Goal: Task Accomplishment & Management: Complete application form

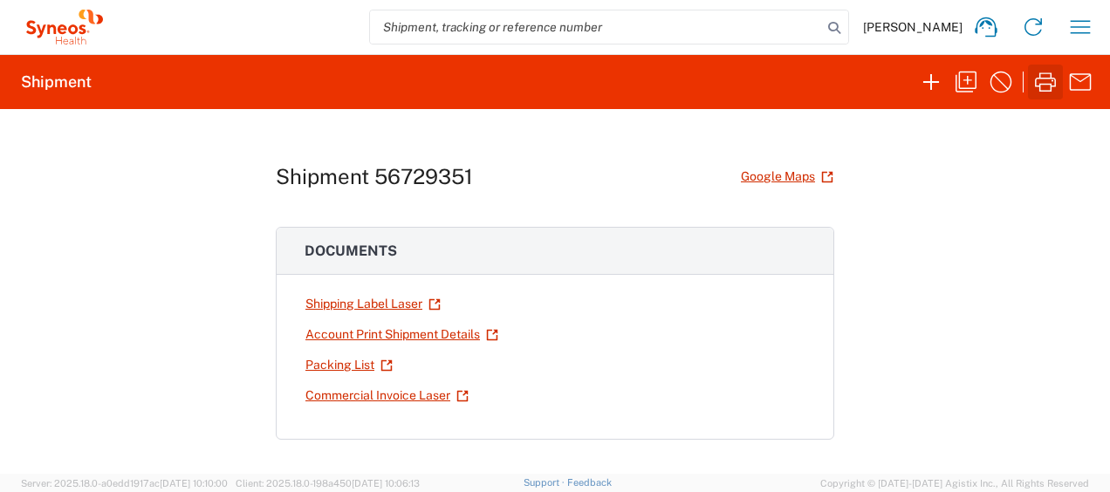
scroll to position [319, 0]
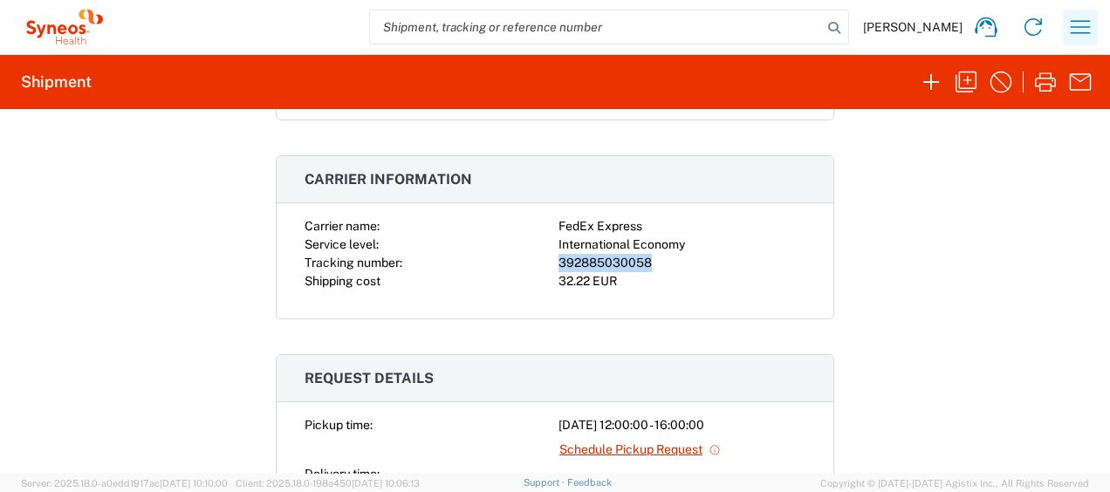
click at [1067, 38] on icon "button" at bounding box center [1080, 27] width 28 height 28
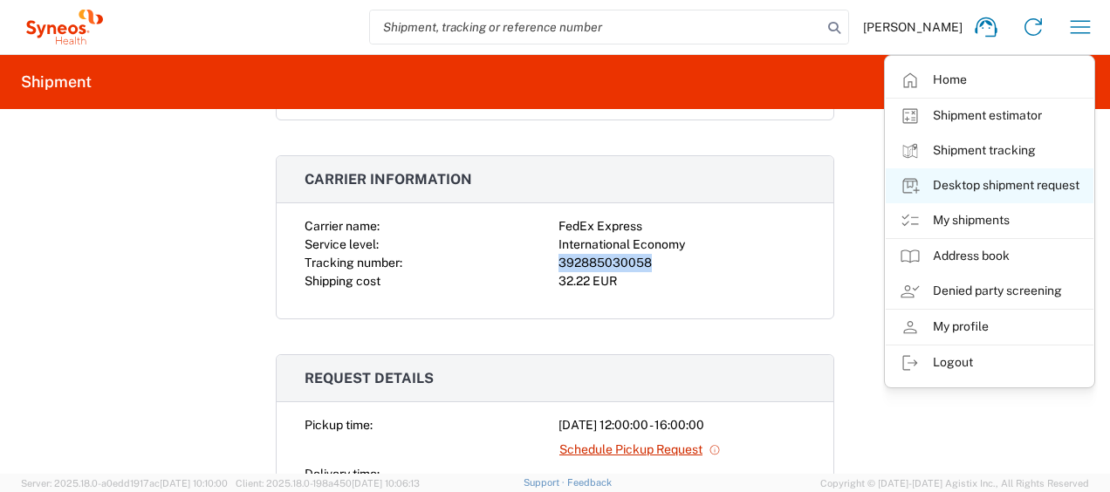
click at [1008, 174] on link "Desktop shipment request" at bounding box center [990, 185] width 208 height 35
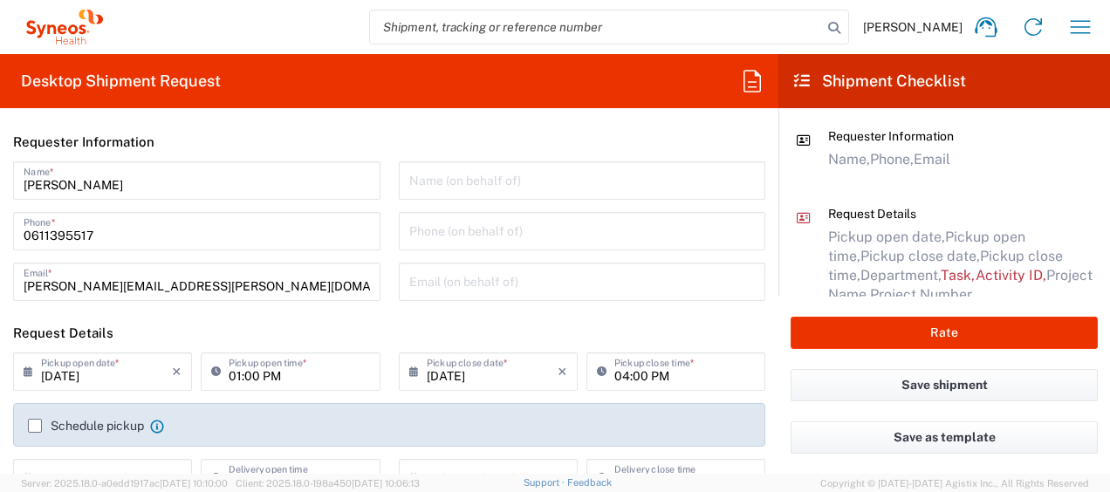
type input "4510"
type input "[GEOGRAPHIC_DATA]"
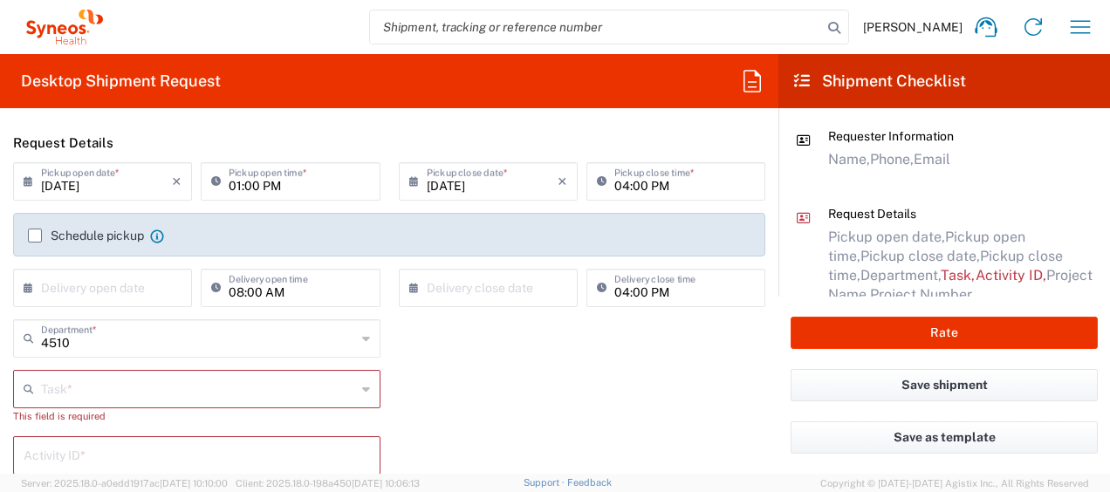
scroll to position [193, 0]
click at [105, 362] on div "4510 Department * 4510 3000 3100 3109 3110 3111 3112 3125 3130 3135 3136 3150 3…" at bounding box center [197, 342] width 386 height 51
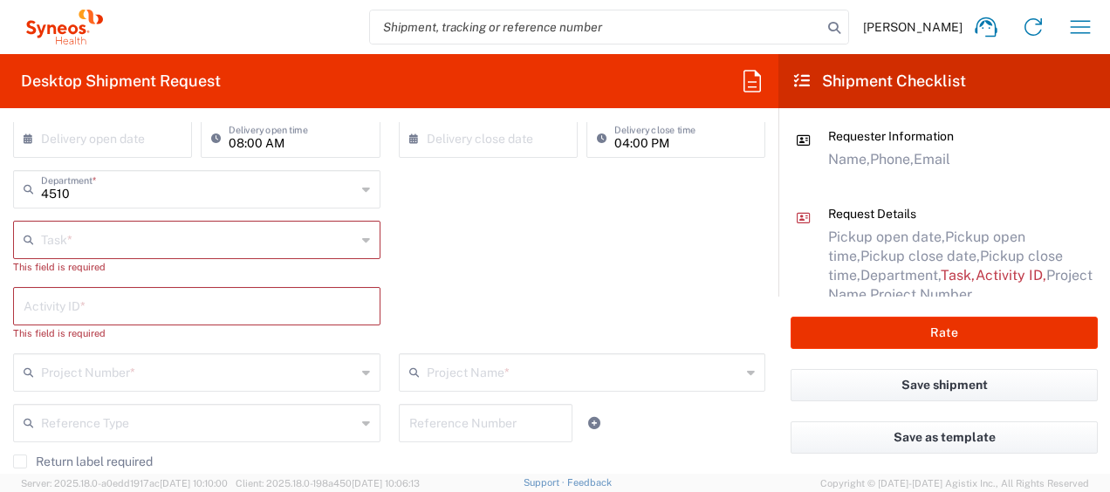
scroll to position [342, 0]
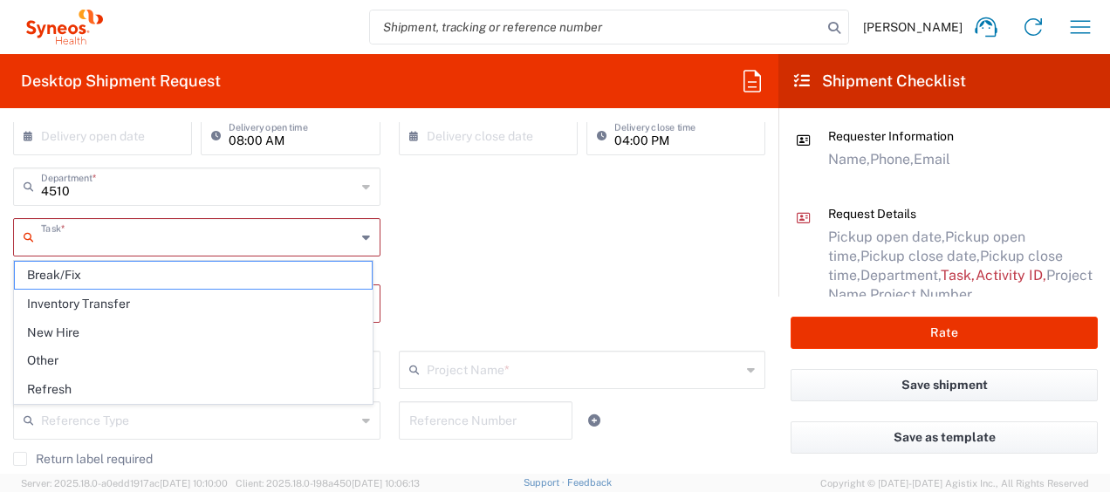
click at [86, 237] on input "text" at bounding box center [198, 236] width 315 height 31
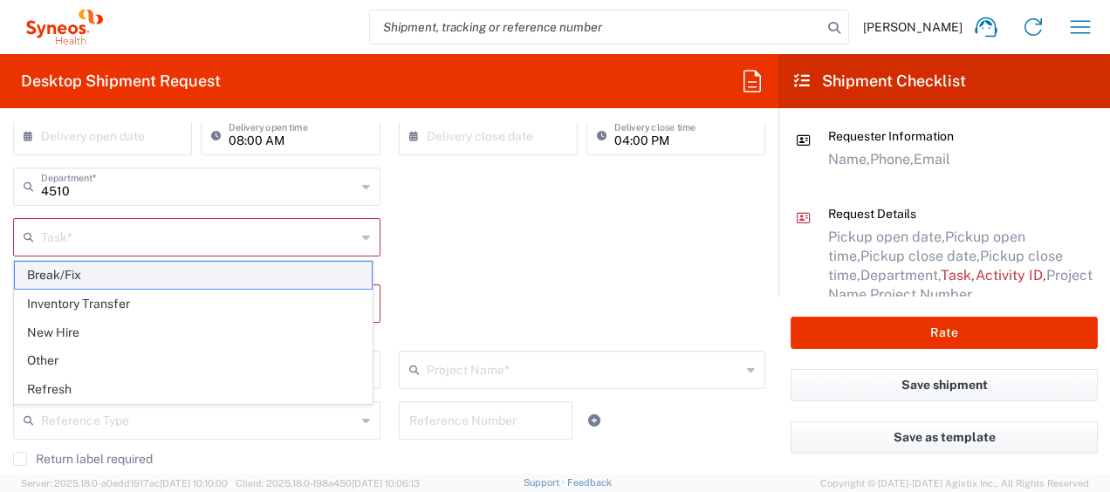
click at [105, 279] on span "Break/Fix" at bounding box center [193, 275] width 357 height 27
type input "Break/Fix"
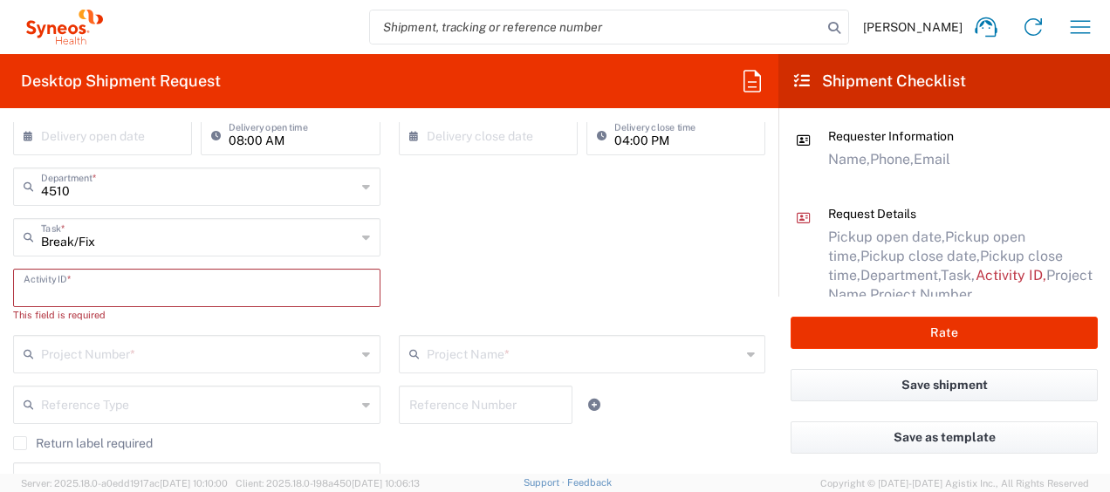
click at [83, 281] on input "text" at bounding box center [197, 286] width 346 height 31
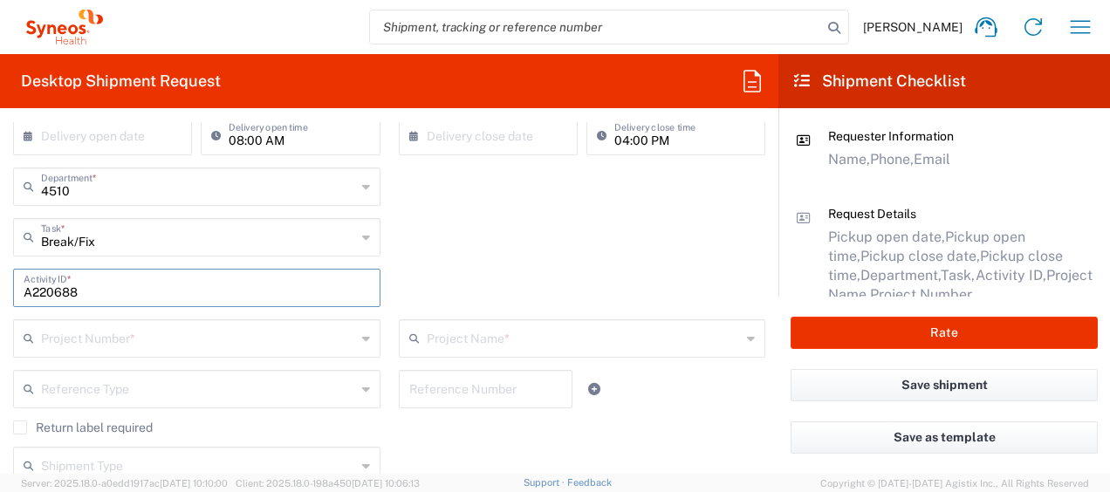
type input "A220688"
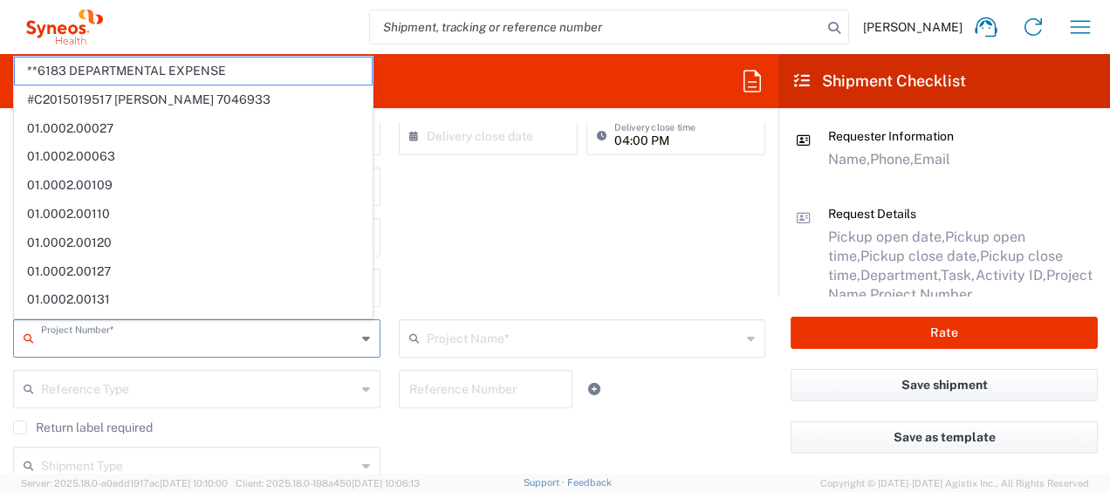
click at [110, 340] on input "text" at bounding box center [198, 337] width 315 height 31
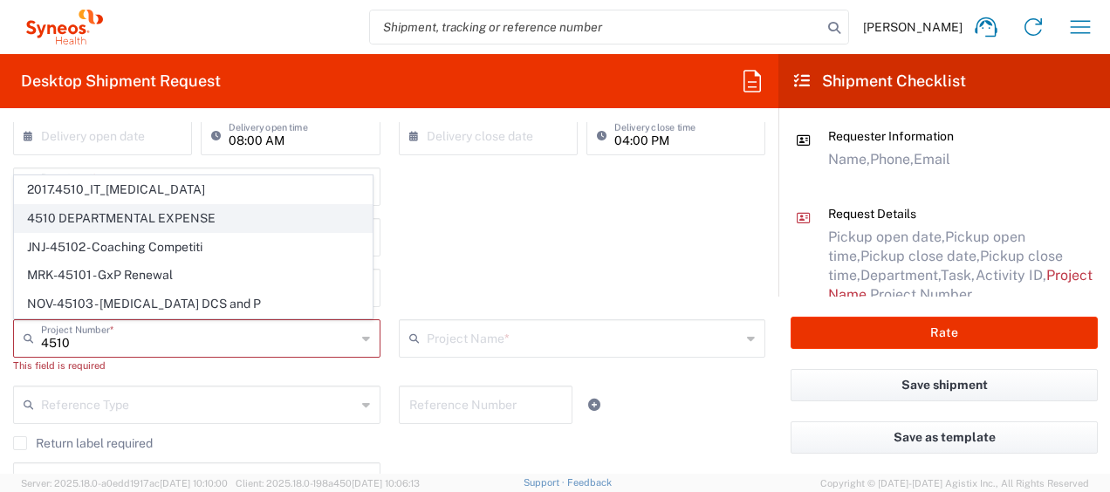
click at [161, 214] on span "4510 DEPARTMENTAL EXPENSE" at bounding box center [193, 218] width 357 height 27
type input "4510 DEPARTMENTAL EXPENSE"
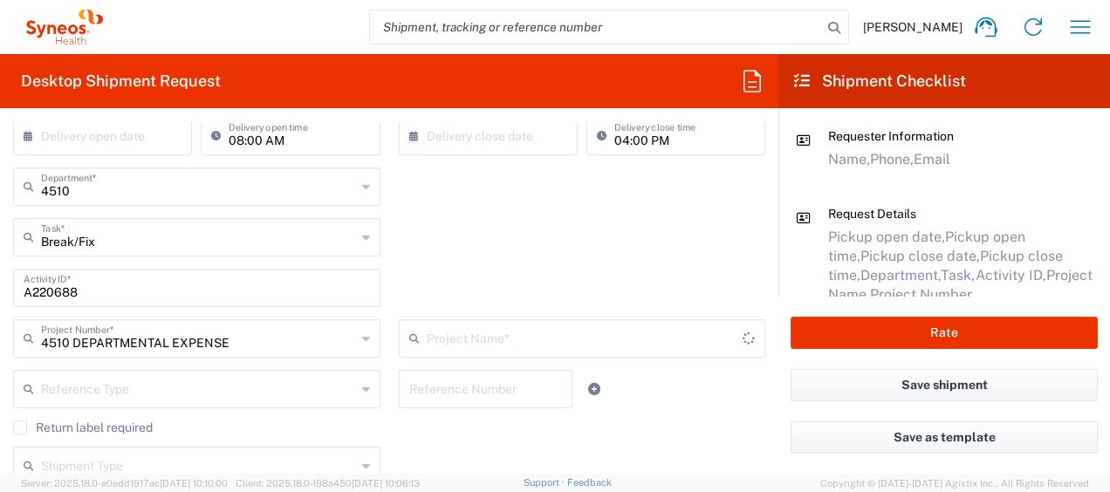
type input "4510 DEPARTMENTAL EXPENSE"
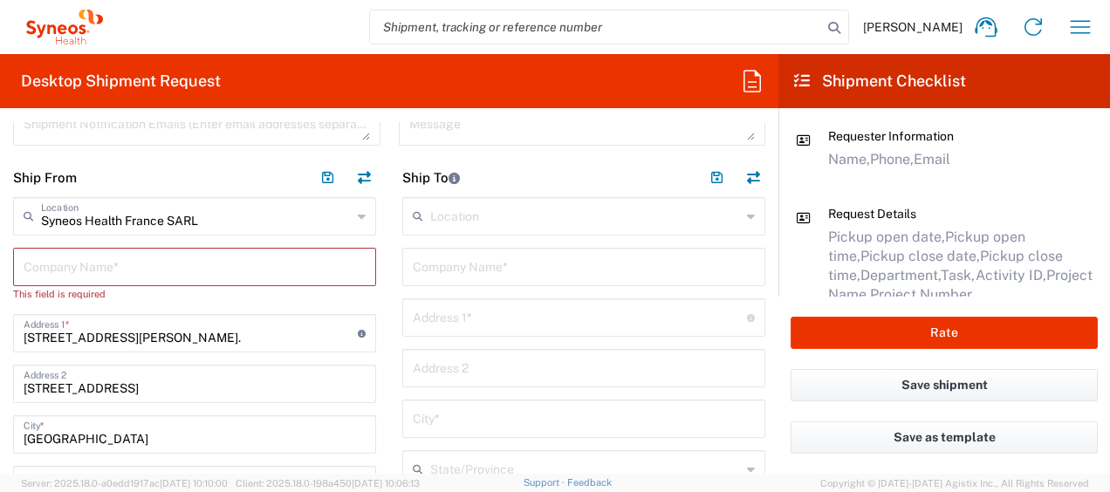
scroll to position [739, 0]
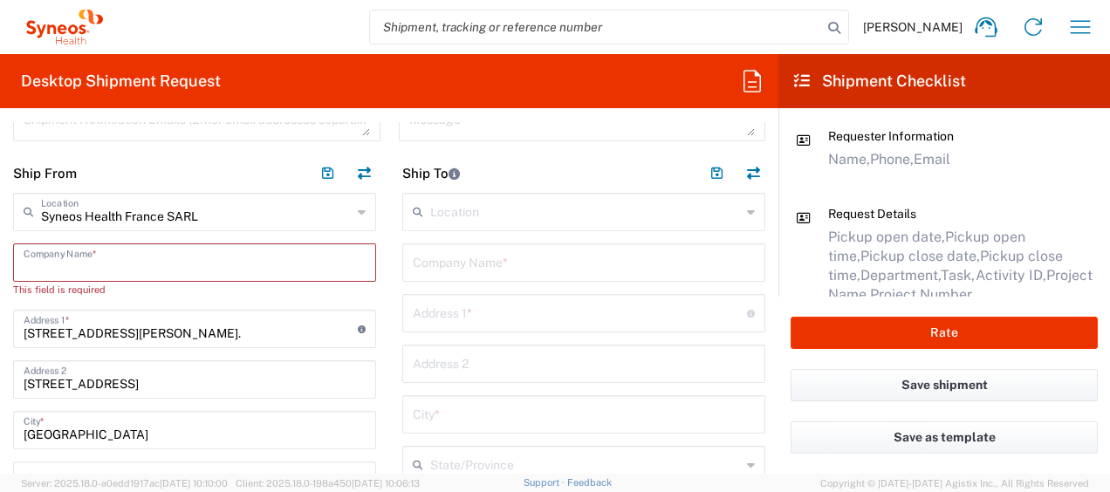
click at [100, 268] on input "text" at bounding box center [195, 261] width 342 height 31
type input "S"
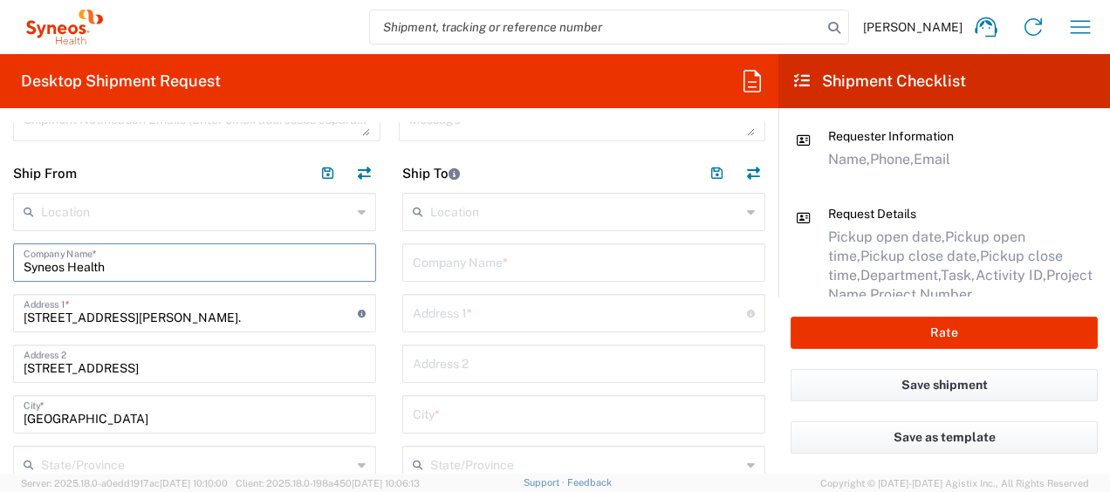
type input "Syneos Health"
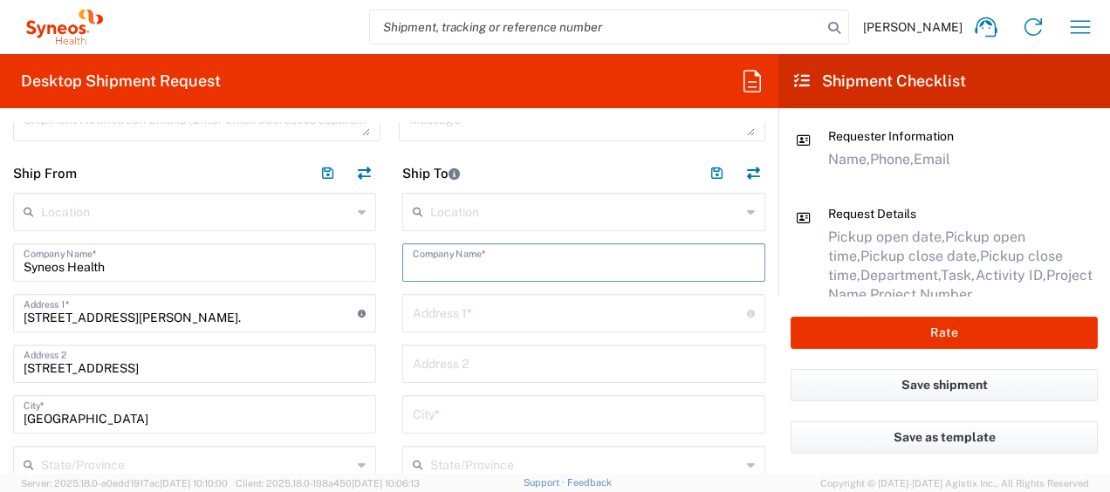
click at [438, 261] on input "text" at bounding box center [584, 261] width 342 height 31
paste input "[PERSON_NAME]"
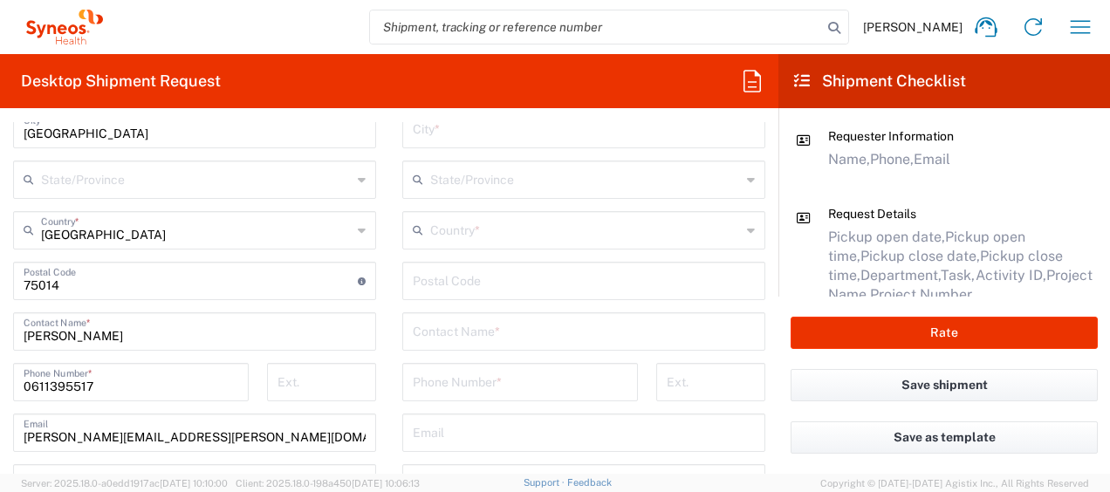
scroll to position [1026, 0]
type input "[PERSON_NAME]"
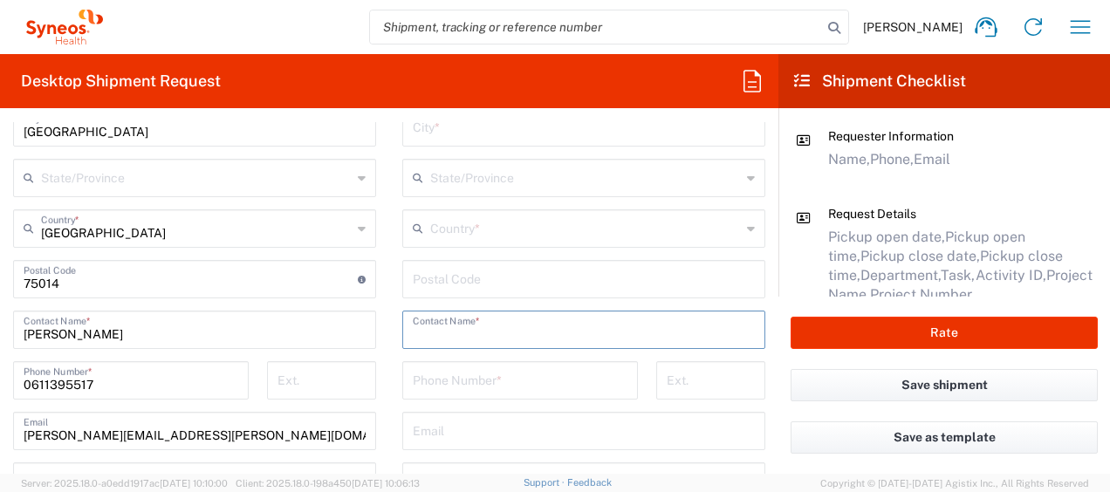
click at [468, 320] on input "text" at bounding box center [584, 328] width 342 height 31
paste input "[PERSON_NAME]"
type input "[PERSON_NAME]"
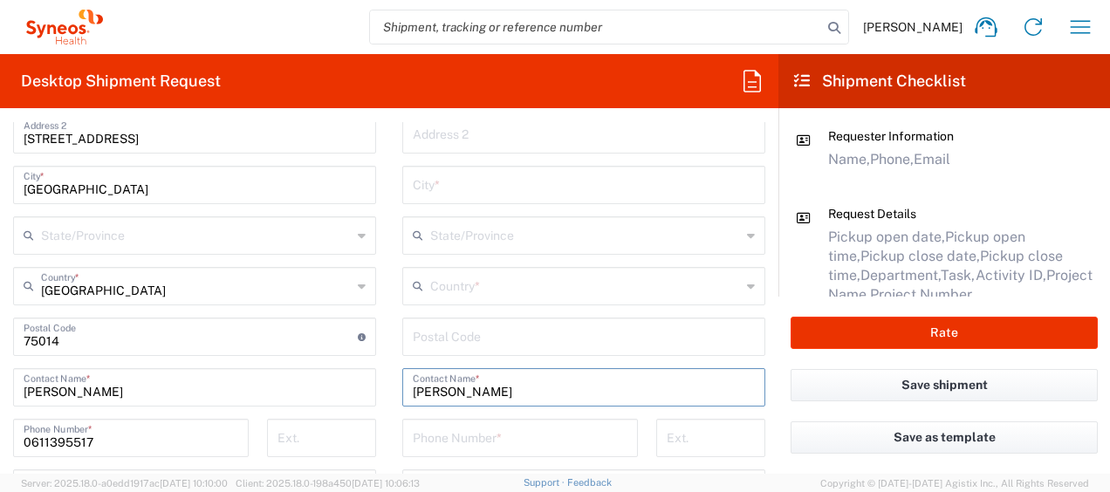
scroll to position [756, 0]
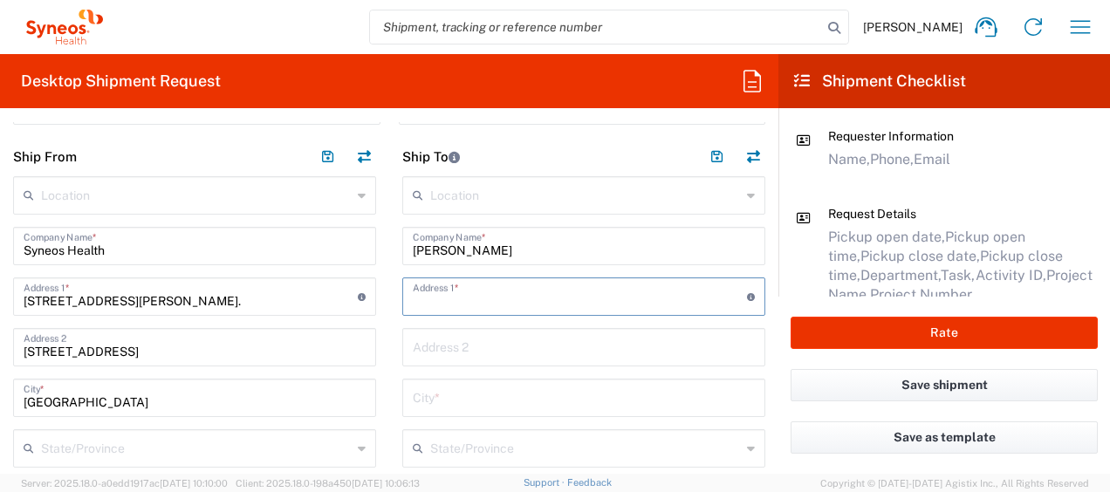
click at [446, 296] on input "text" at bounding box center [580, 295] width 334 height 31
paste input "[STREET_ADDRESS][PERSON_NAME]"
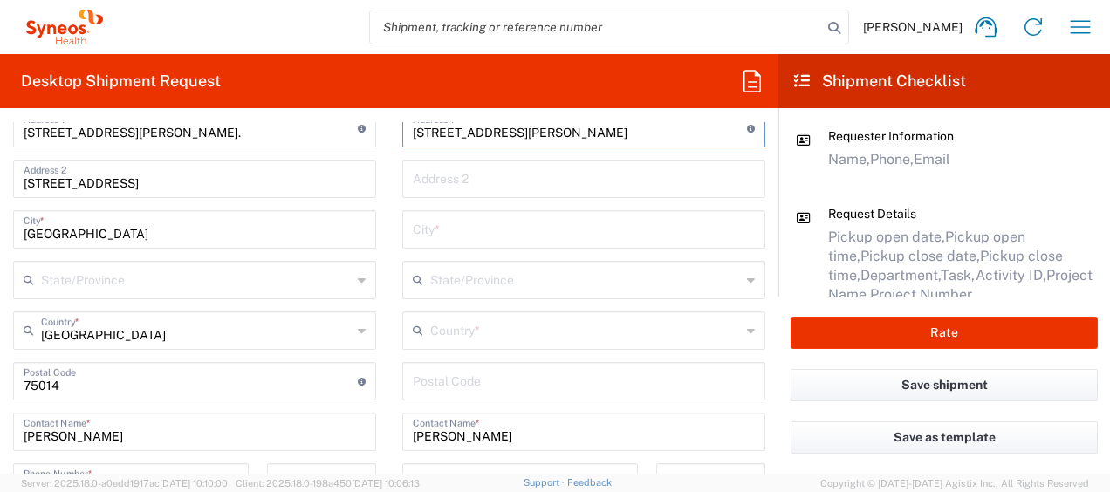
scroll to position [926, 0]
type input "[STREET_ADDRESS][PERSON_NAME]"
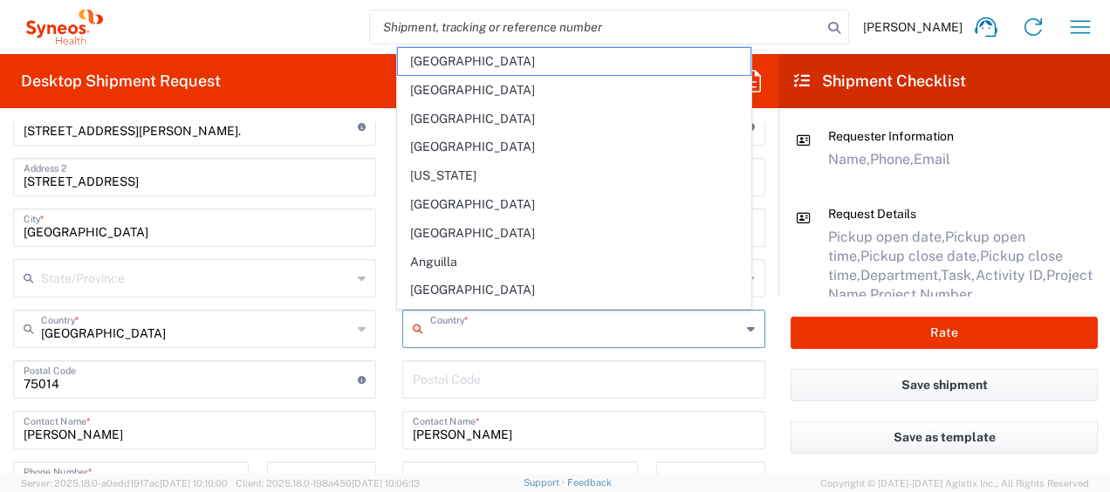
click at [478, 327] on input "text" at bounding box center [585, 327] width 311 height 31
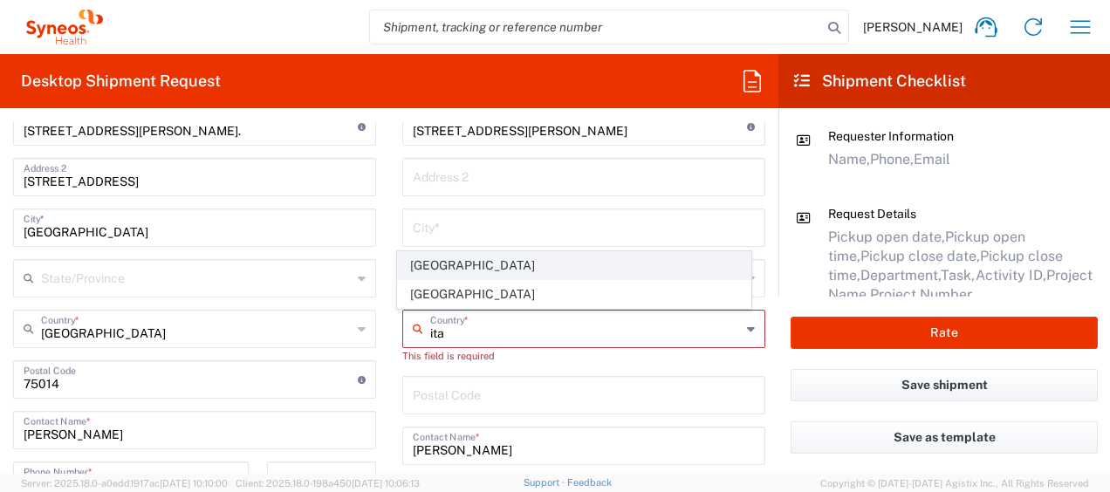
click at [433, 273] on span "[GEOGRAPHIC_DATA]" at bounding box center [574, 265] width 353 height 27
type input "[GEOGRAPHIC_DATA]"
type input "Sender/Shipper"
type input "Delivery Duty Paid"
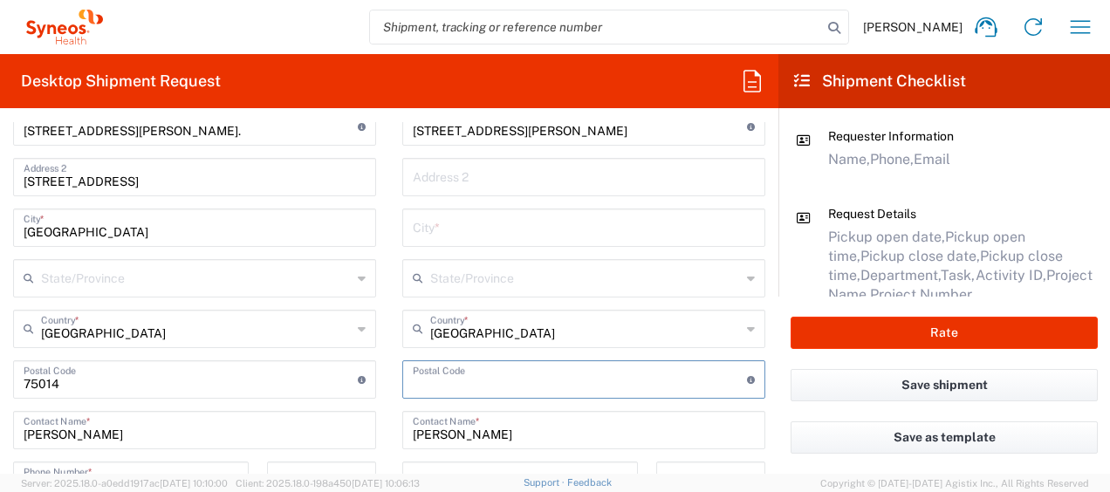
click at [430, 381] on input "undefined" at bounding box center [580, 378] width 334 height 31
paste input "40026"
type input "40026"
click at [429, 236] on input "text" at bounding box center [584, 226] width 342 height 31
paste input "Imola"
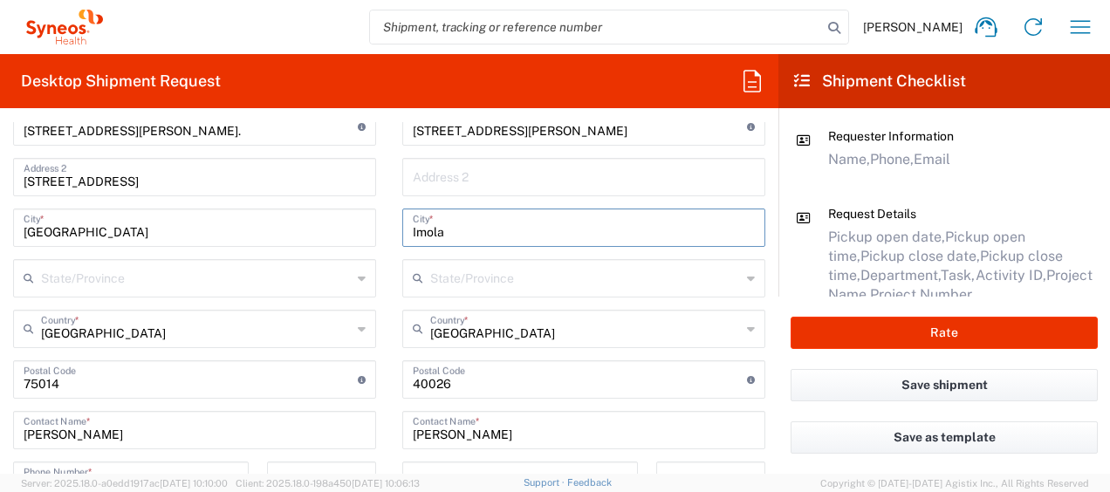
type input "Imola"
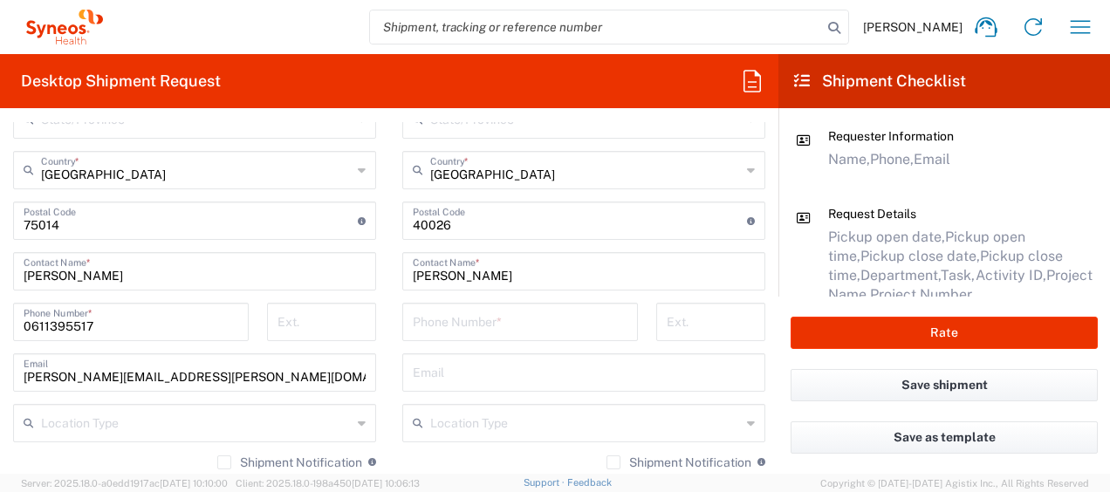
scroll to position [1093, 0]
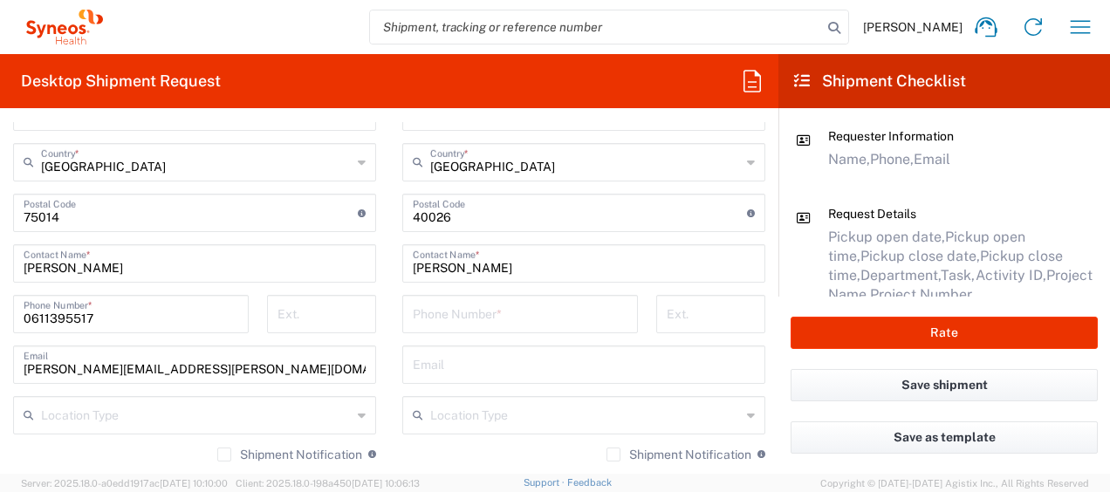
click at [460, 305] on input "tel" at bounding box center [520, 313] width 215 height 31
paste input "[PHONE_NUMBER]"
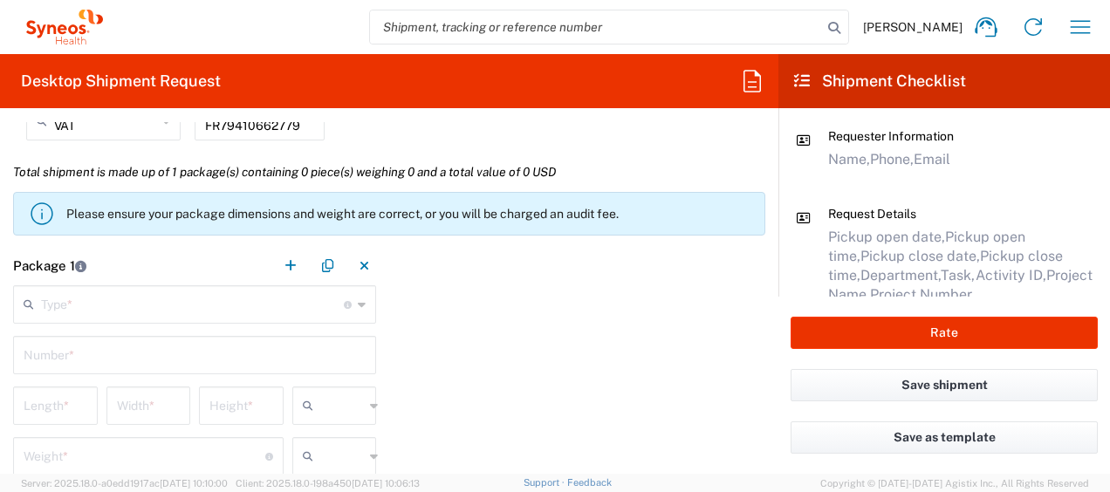
scroll to position [1608, 0]
type input "[PHONE_NUMBER]"
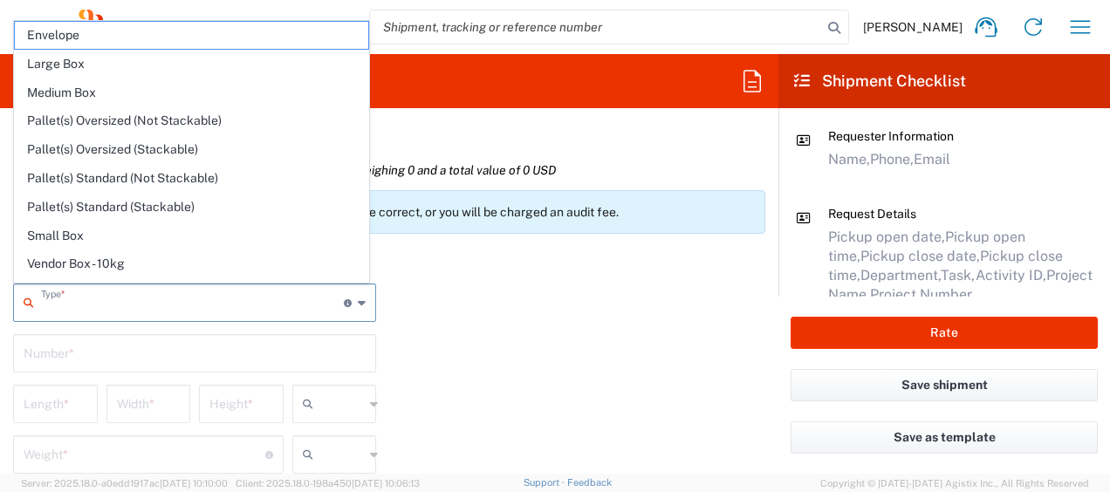
click at [218, 303] on input "text" at bounding box center [192, 301] width 303 height 31
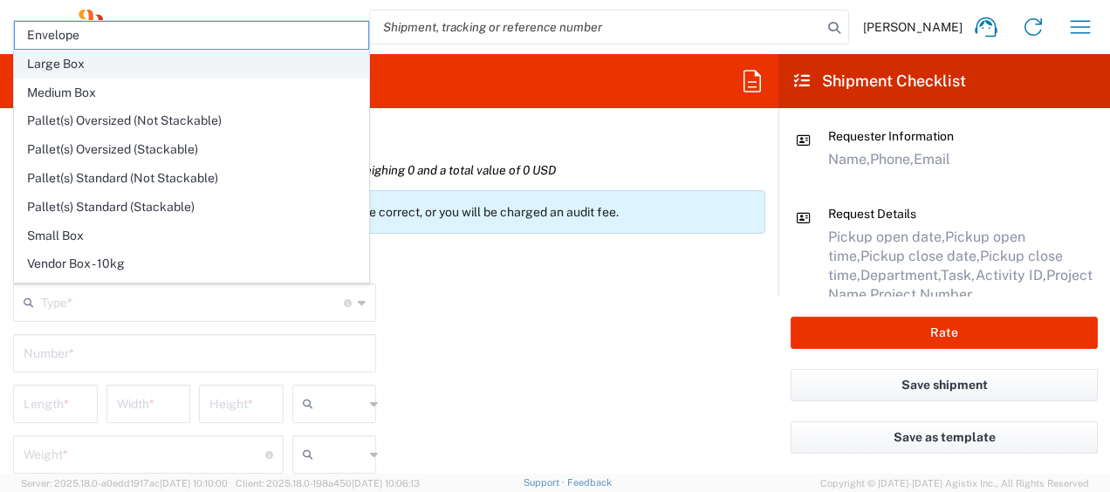
click at [125, 62] on span "Large Box" at bounding box center [191, 64] width 353 height 27
type input "Large Box"
type input "17.5"
type input "12.5"
type input "3"
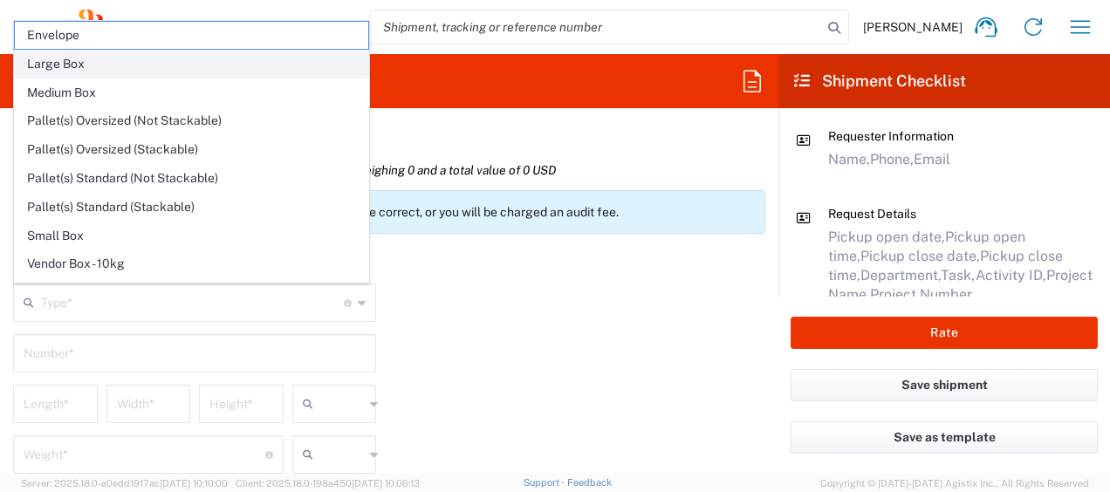
type input "in"
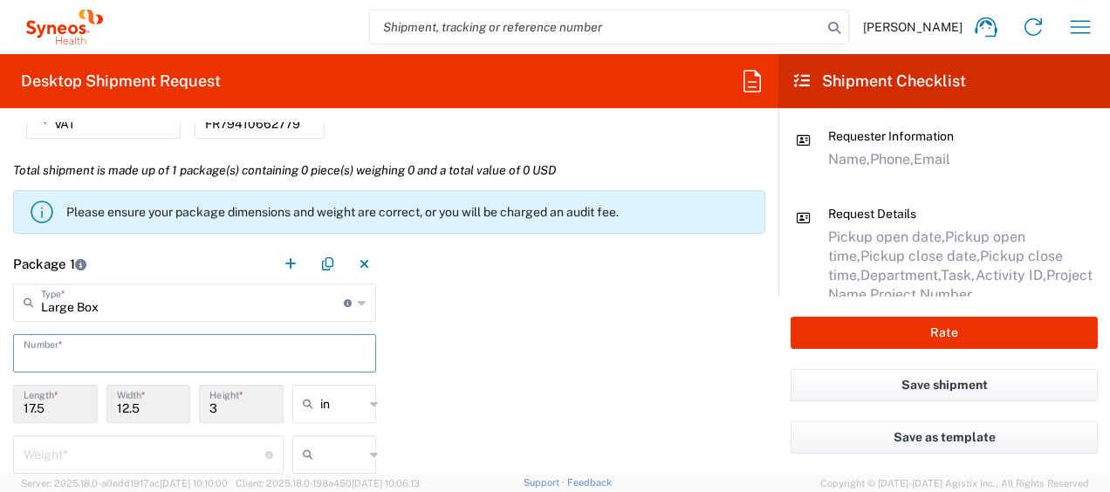
click at [100, 360] on input "text" at bounding box center [195, 352] width 342 height 31
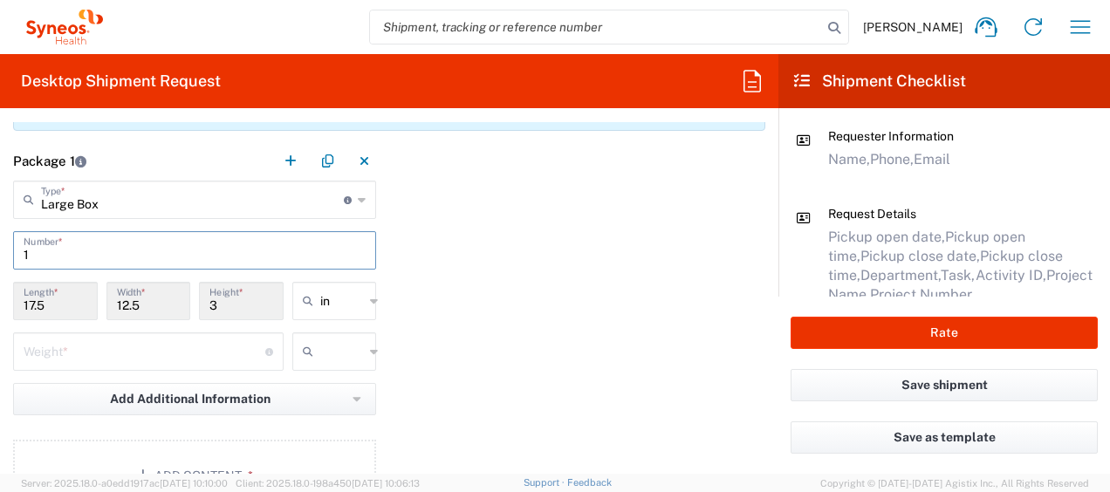
scroll to position [1711, 0]
type input "1"
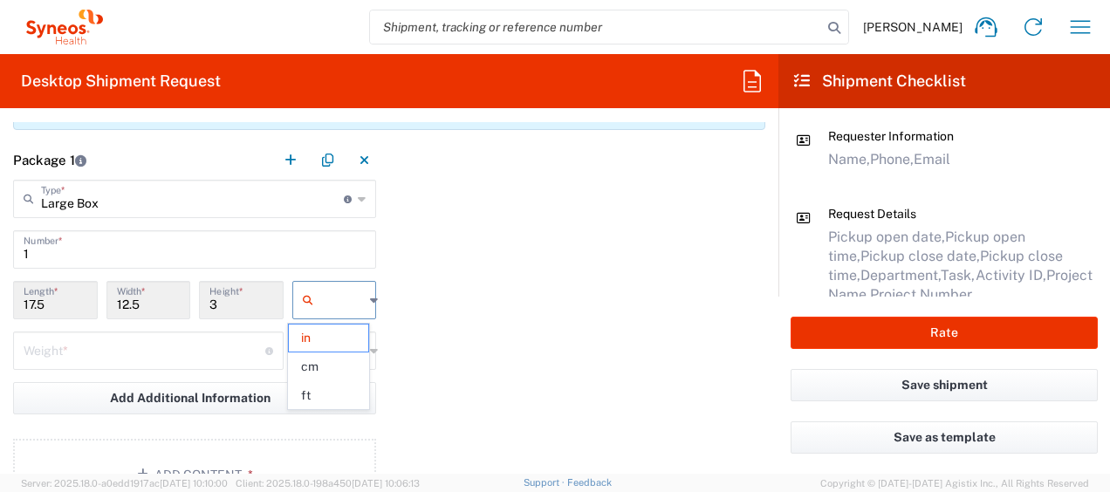
click at [330, 309] on input "text" at bounding box center [342, 300] width 44 height 28
click at [340, 368] on span "cm" at bounding box center [328, 366] width 79 height 27
type input "44.45"
type input "31.75"
type input "7.62"
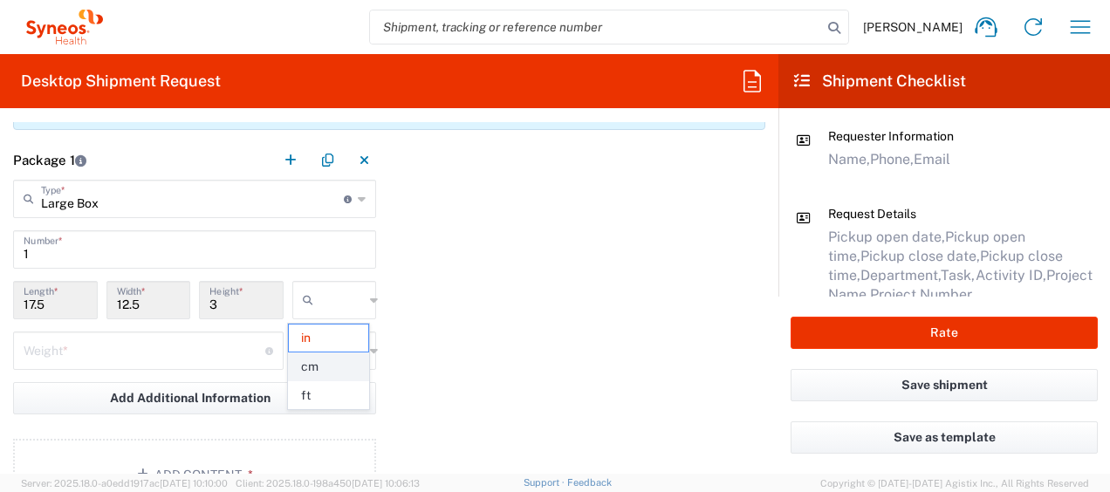
type input "cm"
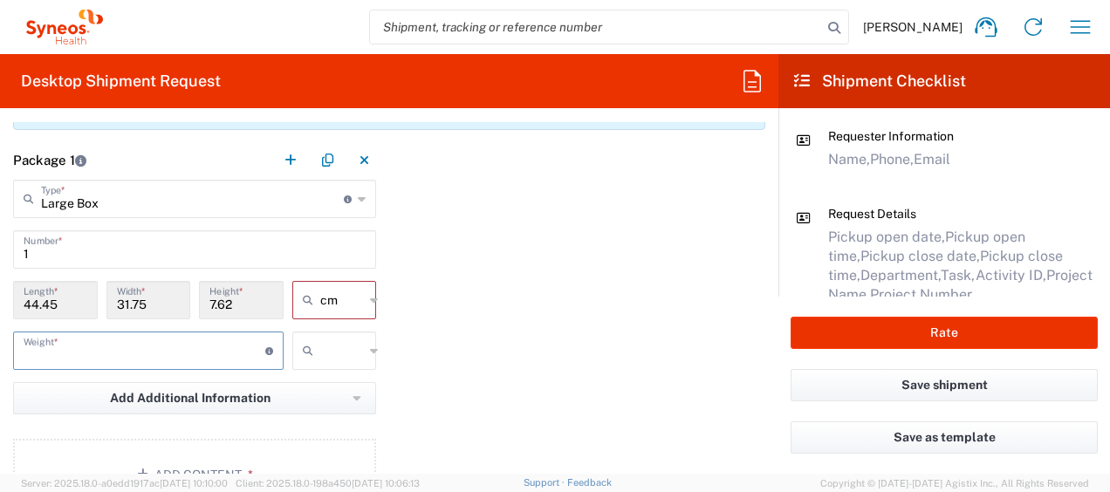
click at [151, 350] on input "number" at bounding box center [145, 349] width 242 height 31
type input "3"
click at [341, 403] on button "Add Additional Information" at bounding box center [194, 398] width 363 height 32
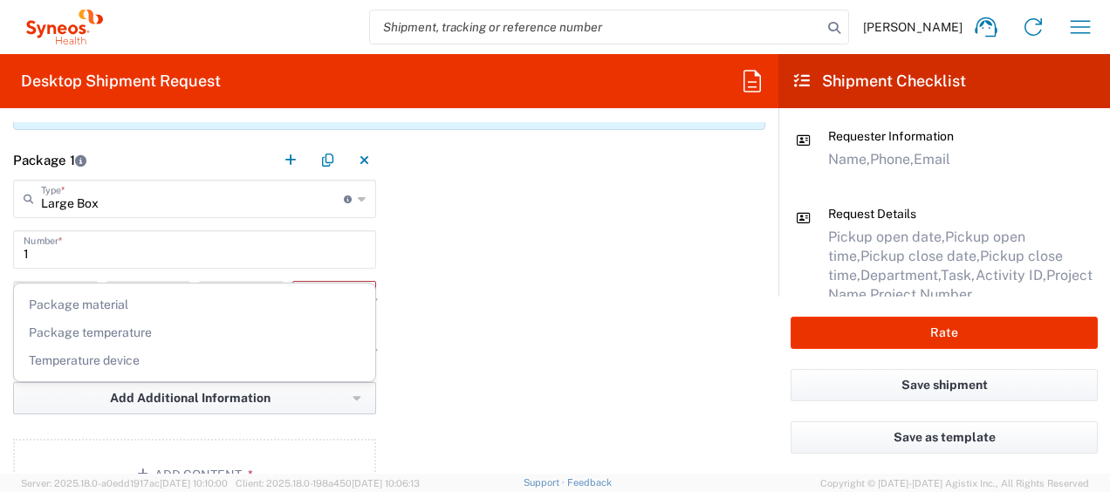
click at [341, 403] on button "Add Additional Information" at bounding box center [194, 398] width 363 height 32
click at [497, 379] on div "Package 1 Large Box Type * Material used to package goods Envelope Large Box Me…" at bounding box center [389, 329] width 778 height 376
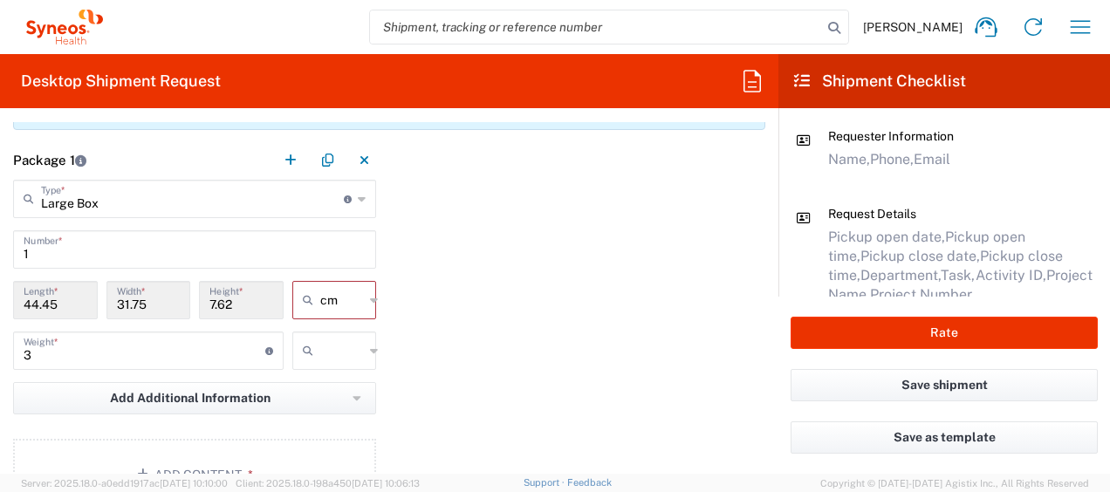
click at [497, 379] on div "Package 1 Large Box Type * Material used to package goods Envelope Large Box Me…" at bounding box center [389, 329] width 778 height 376
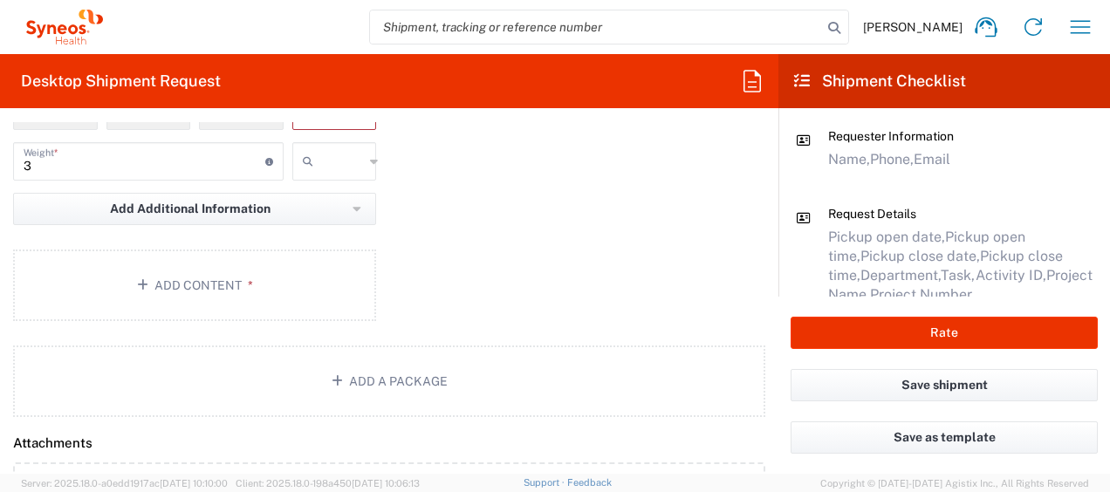
scroll to position [1902, 0]
click at [147, 274] on button "Add Content *" at bounding box center [194, 285] width 363 height 72
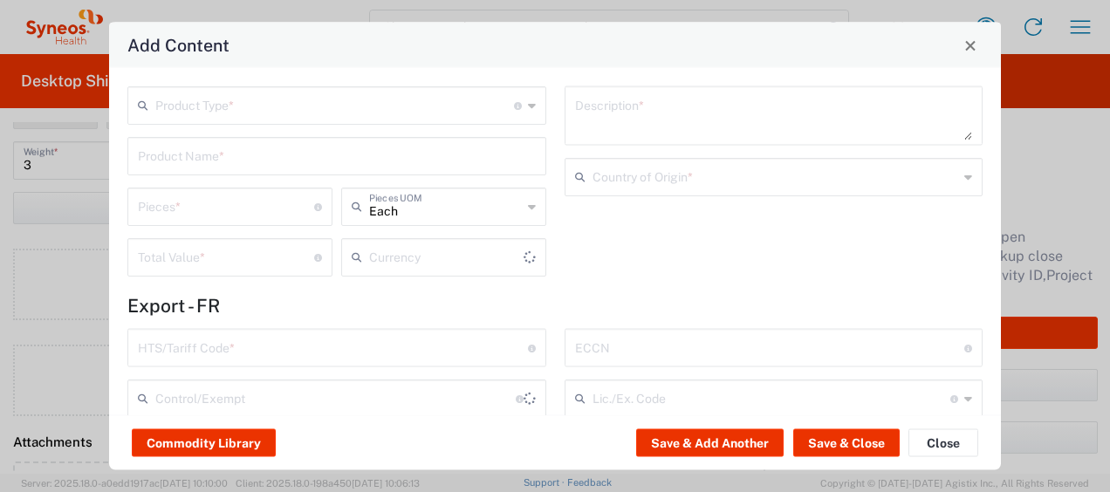
type input "US Dollar"
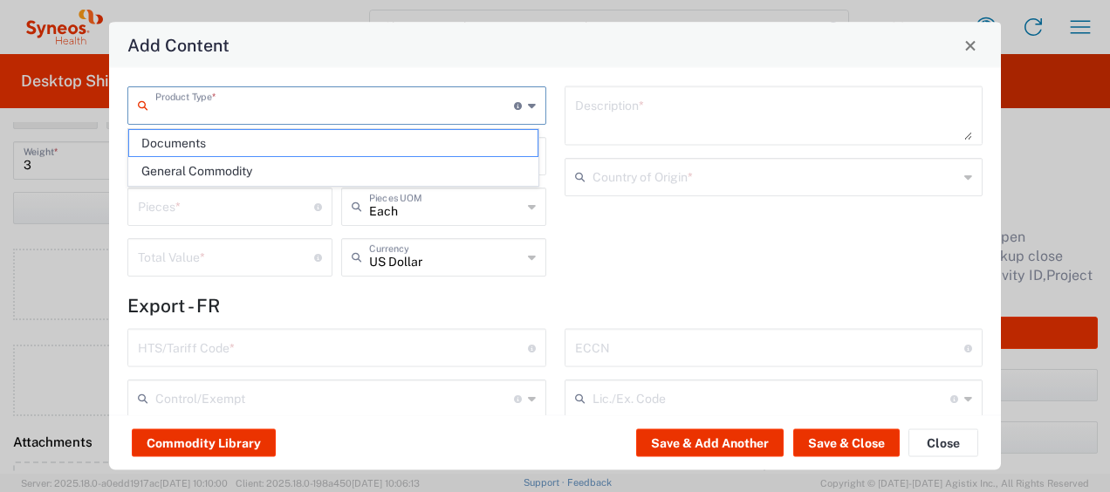
click at [236, 93] on input "text" at bounding box center [334, 104] width 359 height 31
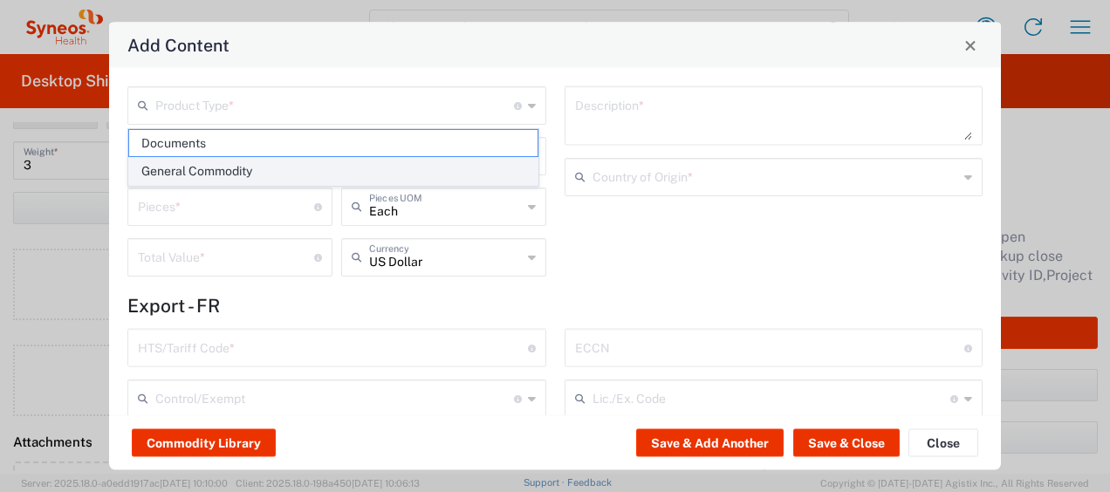
click at [261, 167] on span "General Commodity" at bounding box center [333, 171] width 408 height 27
type input "General Commodity"
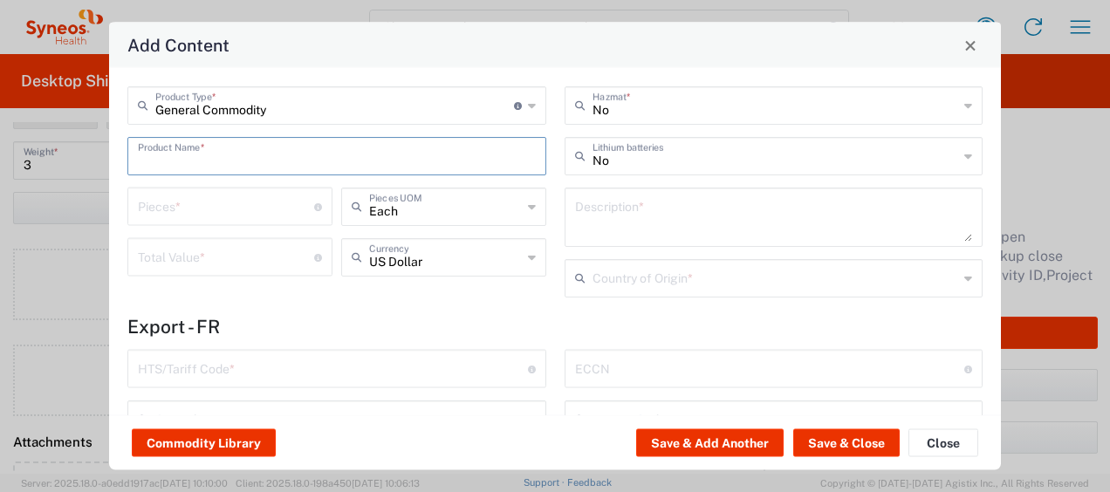
click at [213, 160] on input "text" at bounding box center [337, 155] width 398 height 31
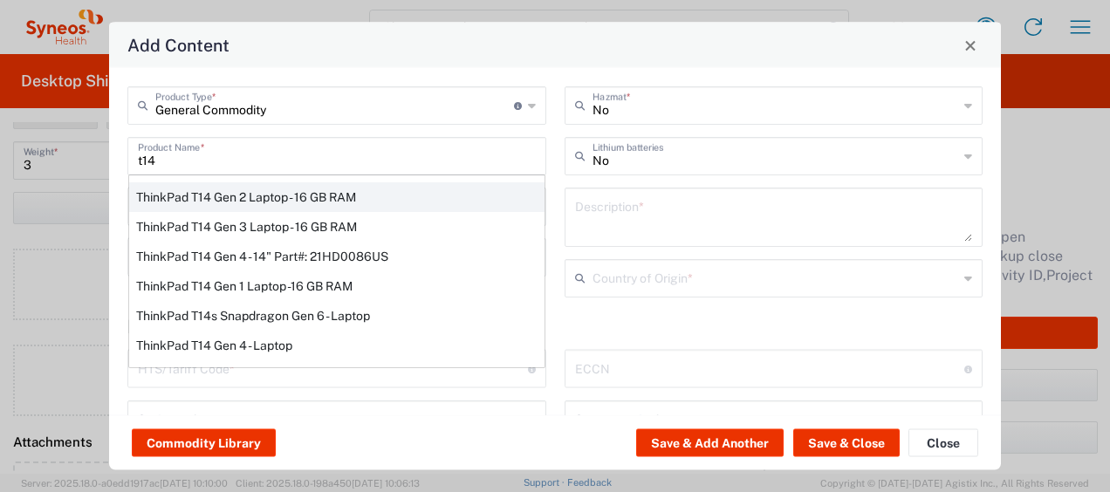
click at [241, 194] on div "ThinkPad T14 Gen 2 Laptop - 16 GB RAM" at bounding box center [336, 197] width 415 height 30
type input "ThinkPad T14 Gen 2 Laptop - 16 GB RAM"
type input "1"
type textarea "Intel Core i7-1156G7 vProÂ® Processor - 14"- 16 GB RAM - 512 GB SSD"
type input "[GEOGRAPHIC_DATA]"
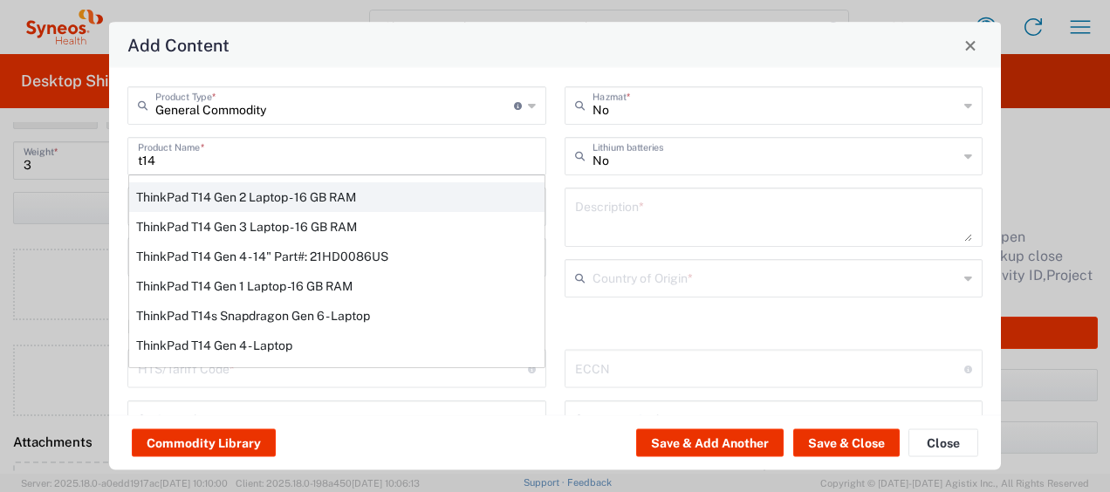
type input "8471300100"
type input "BIS"
type input "5A992.c"
type input "Yes"
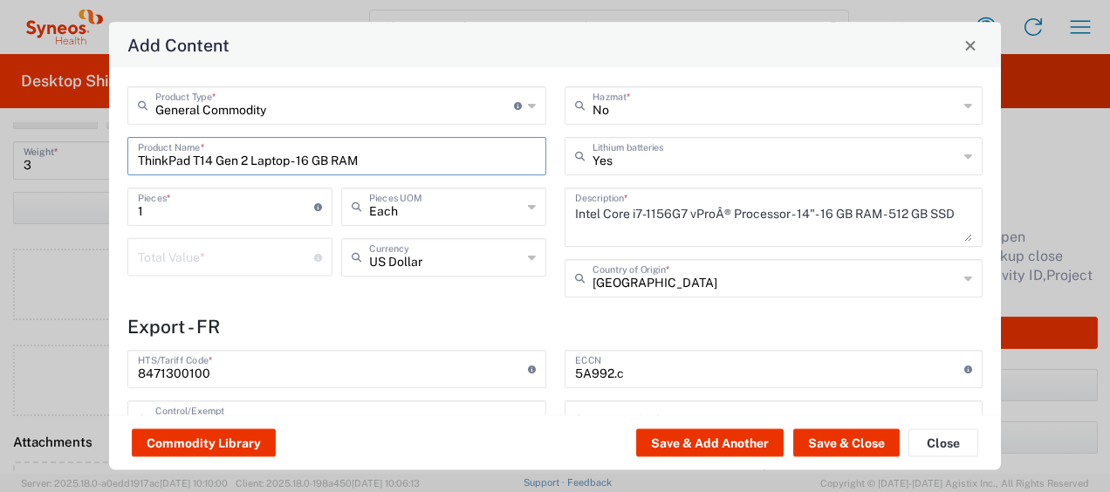
type input "NLR - No License Required"
click at [260, 259] on input "number" at bounding box center [226, 256] width 176 height 31
type input "400"
click at [823, 436] on button "Save & Close" at bounding box center [846, 443] width 106 height 28
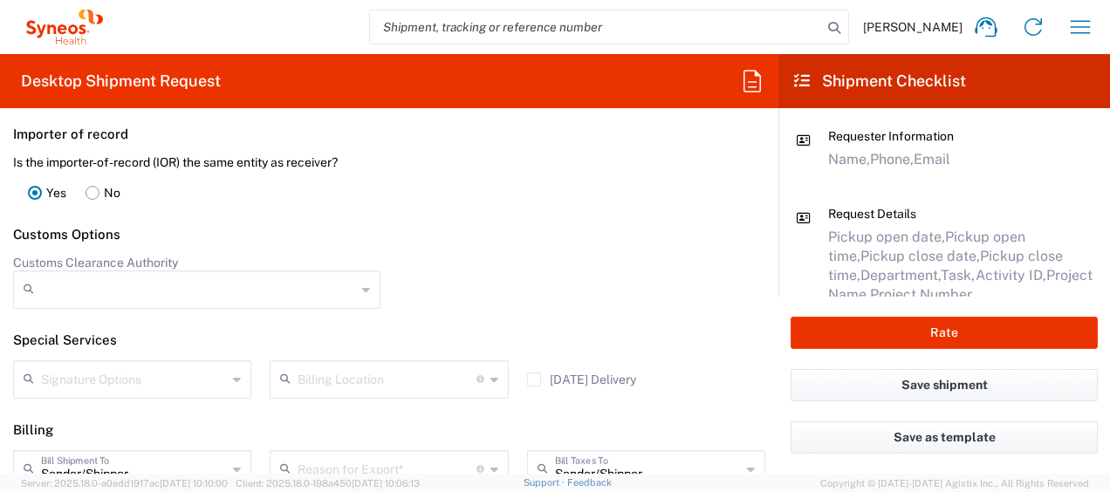
scroll to position [2636, 0]
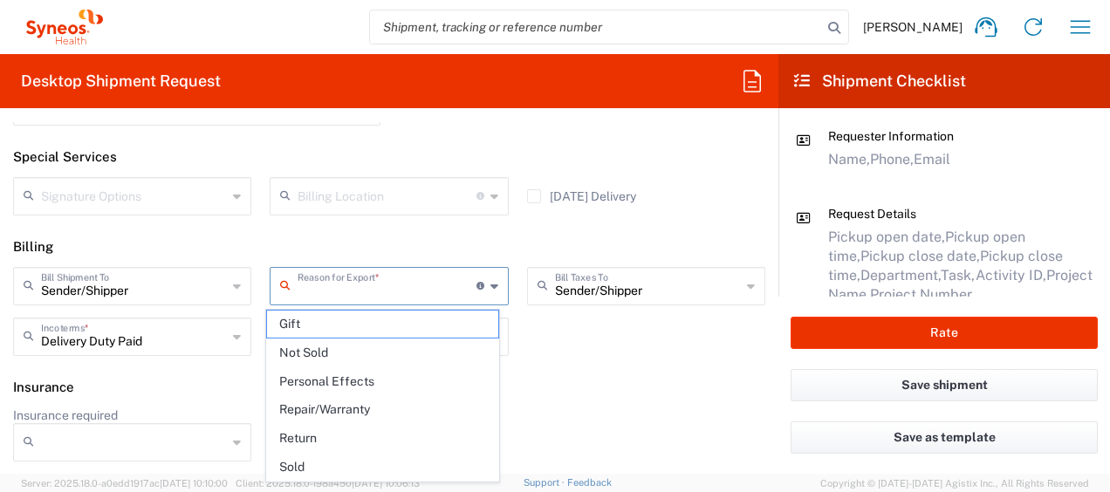
click at [396, 295] on input "text" at bounding box center [387, 285] width 178 height 31
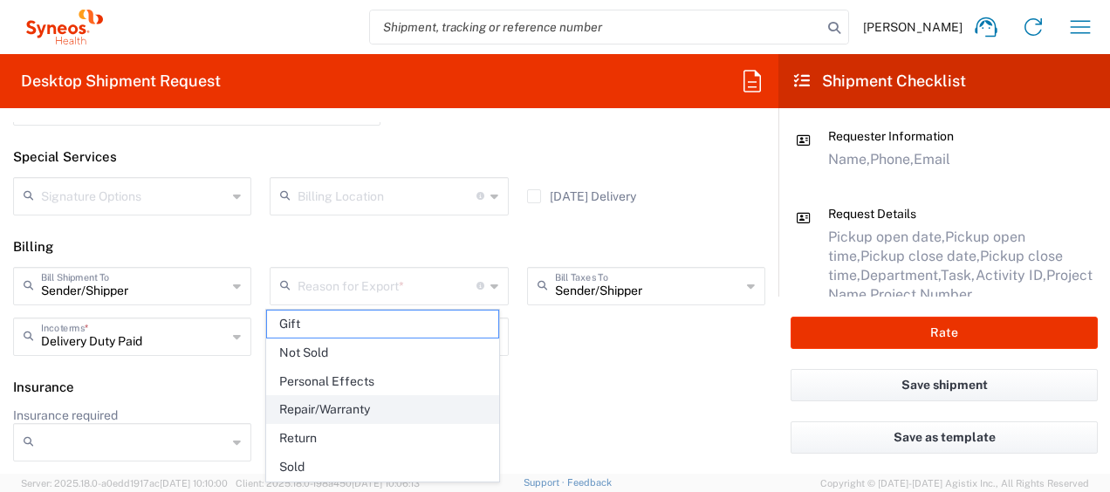
click at [395, 401] on span "Repair/Warranty" at bounding box center [382, 409] width 230 height 27
type input "Repair/Warranty"
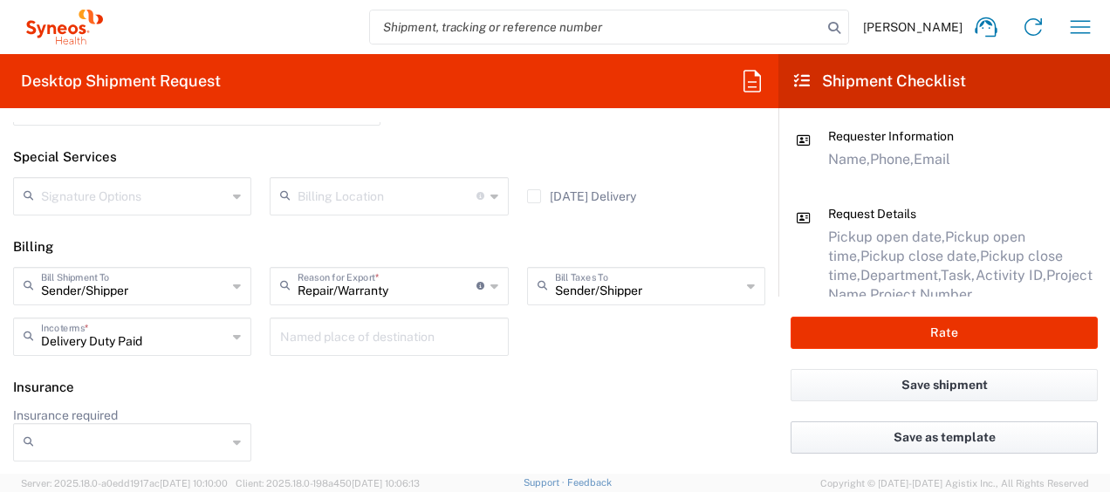
click at [867, 432] on button "Save as template" at bounding box center [944, 438] width 307 height 32
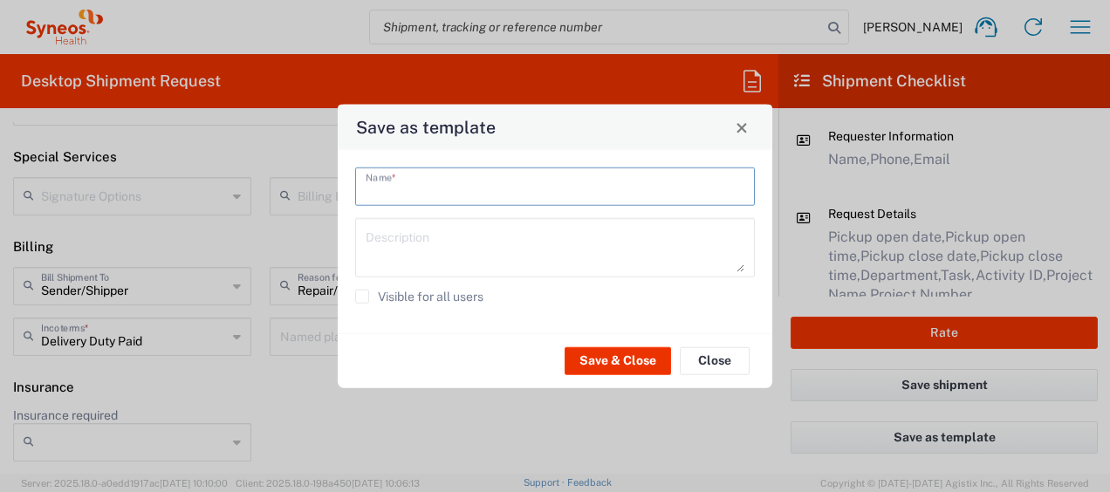
click at [448, 194] on input "text" at bounding box center [555, 185] width 379 height 31
type input "shipping laptop"
click at [603, 355] on button "Save & Close" at bounding box center [618, 360] width 106 height 28
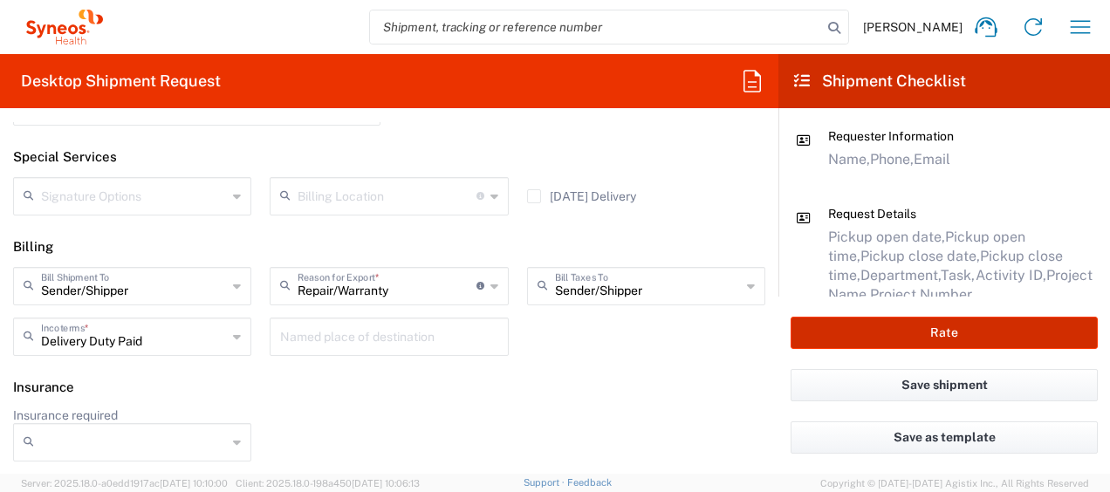
click at [859, 324] on button "Rate" at bounding box center [944, 333] width 307 height 32
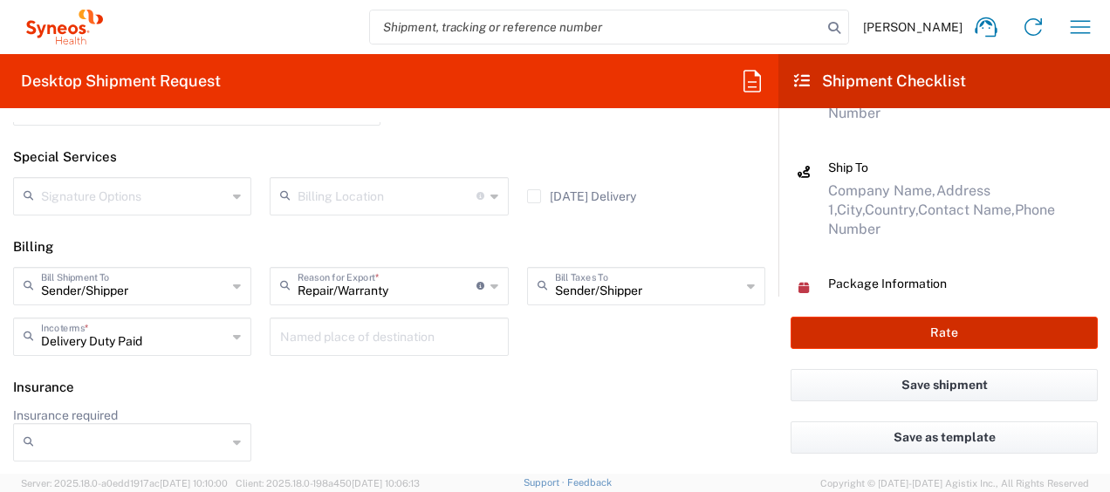
scroll to position [381, 0]
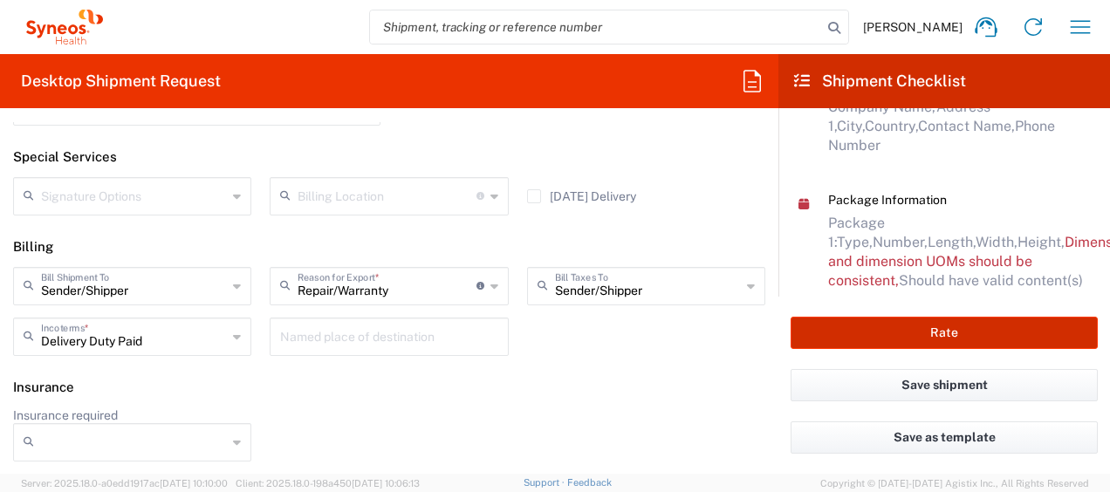
type input "4510 DEPARTMENTAL EXPENSE"
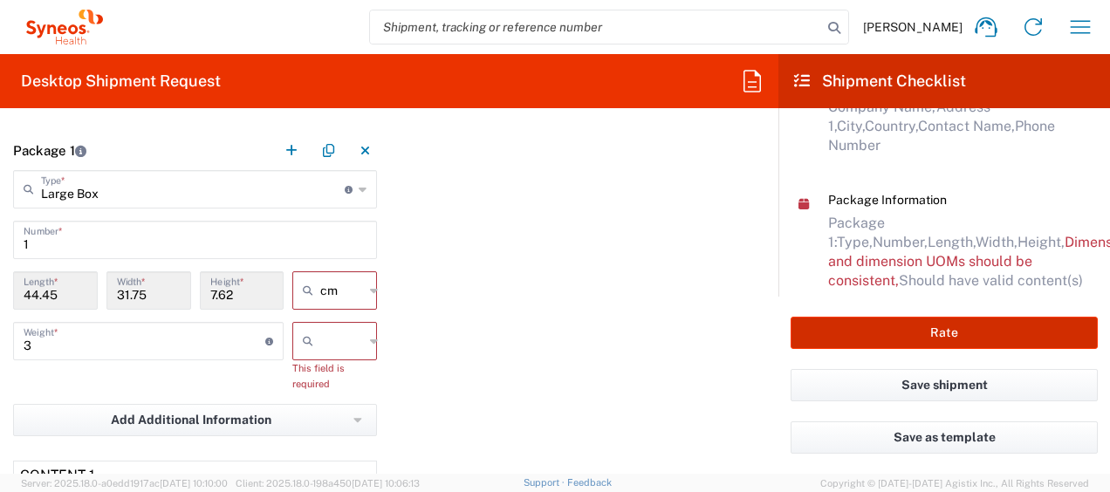
scroll to position [1723, 0]
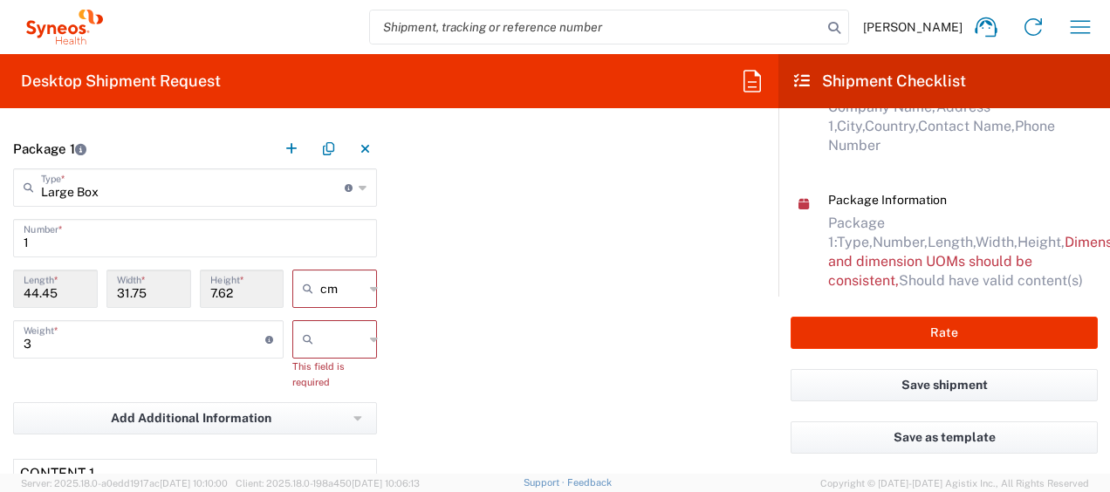
type input "cm"
click at [361, 281] on input "cm" at bounding box center [342, 289] width 44 height 28
click at [346, 321] on span "cm" at bounding box center [332, 326] width 80 height 27
click at [362, 340] on input "text" at bounding box center [342, 340] width 44 height 28
click at [346, 377] on span "kgs" at bounding box center [332, 377] width 80 height 27
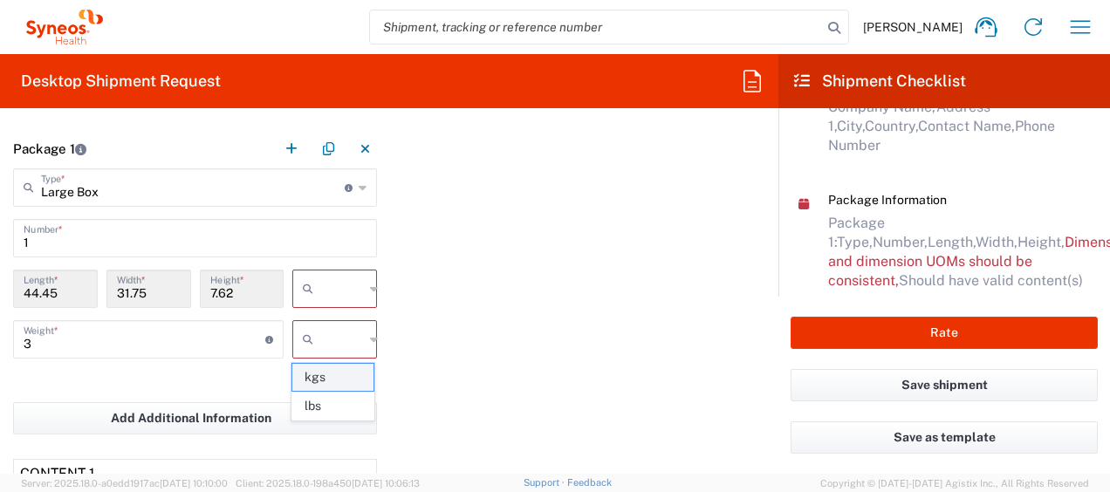
type input "kgs"
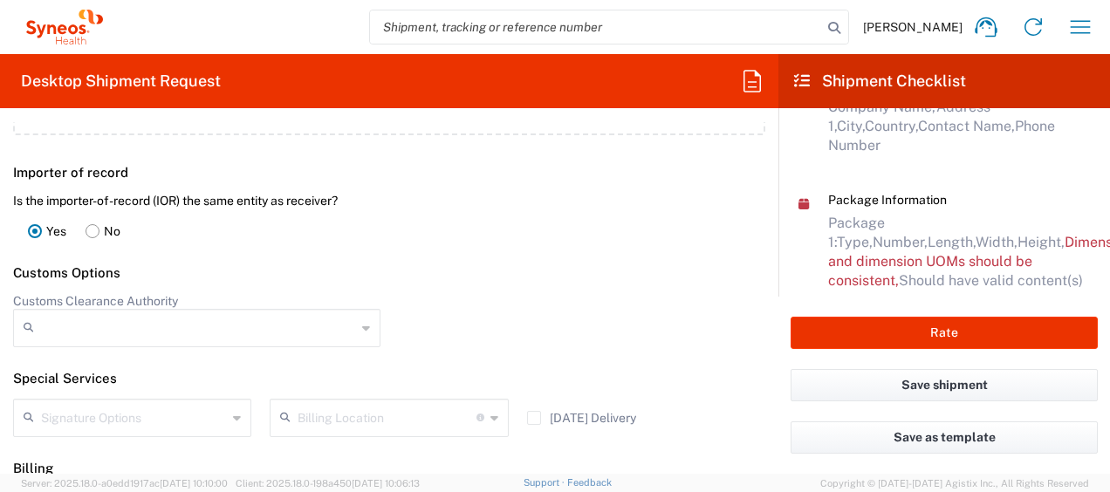
scroll to position [2415, 0]
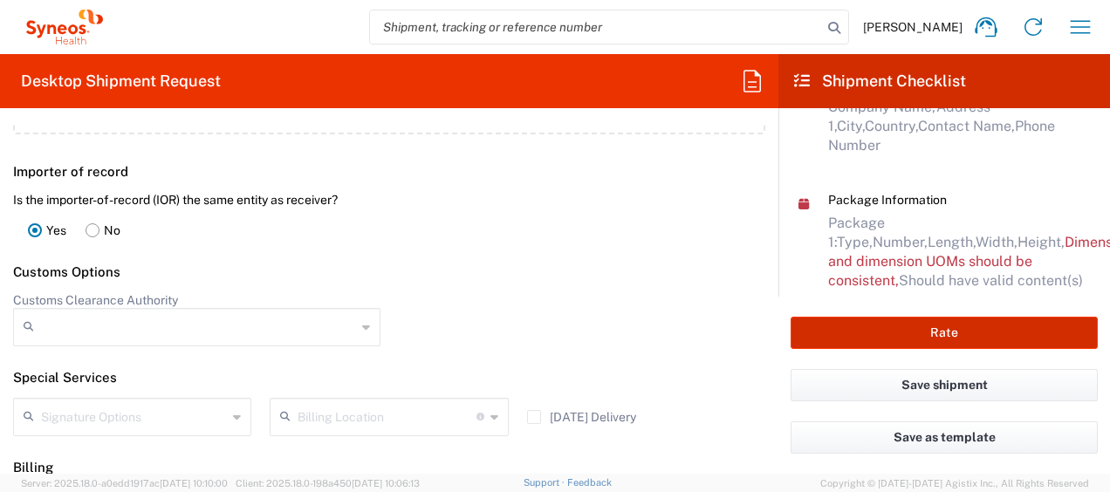
click at [802, 326] on button "Rate" at bounding box center [944, 333] width 307 height 32
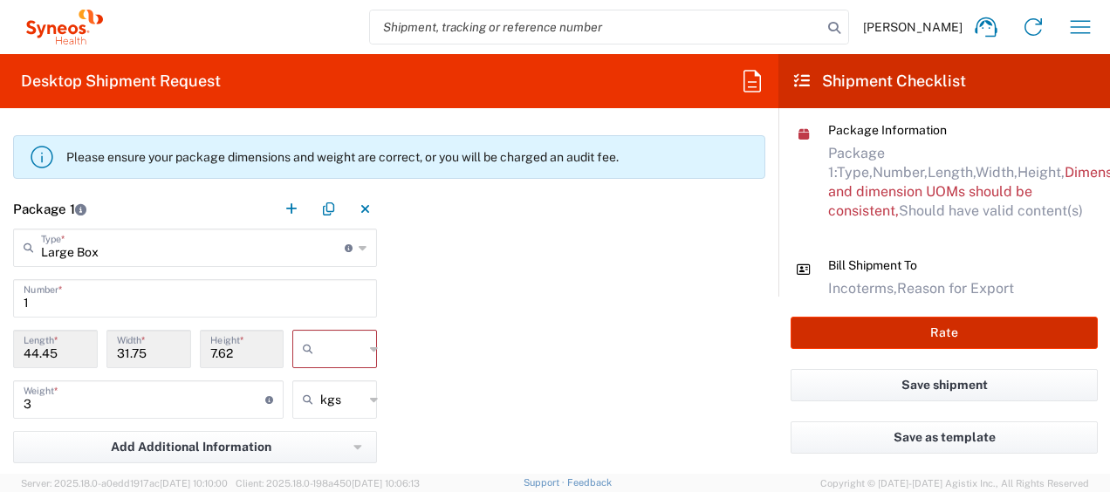
scroll to position [1663, 0]
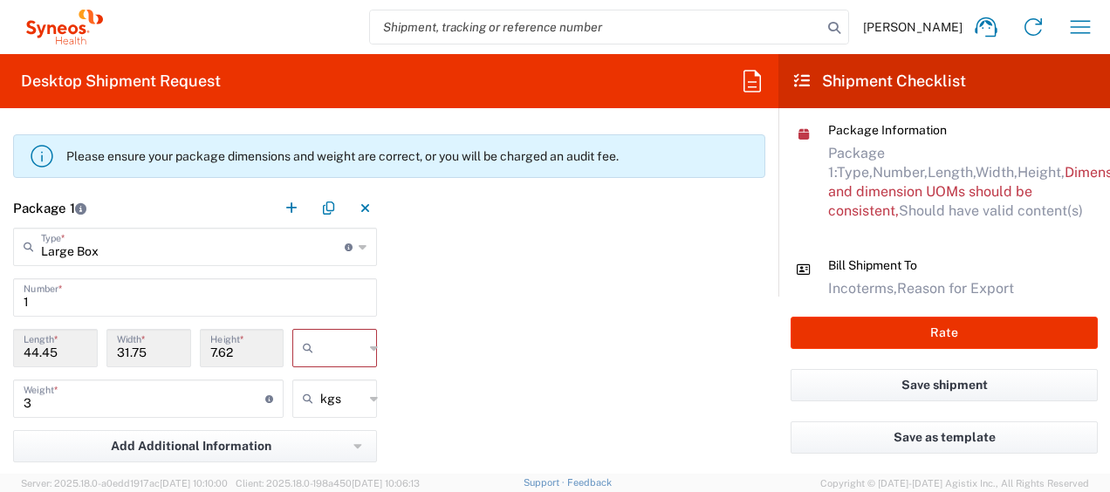
click at [362, 344] on div at bounding box center [334, 348] width 85 height 38
click at [353, 377] on span "cm" at bounding box center [332, 386] width 80 height 27
type input "cm"
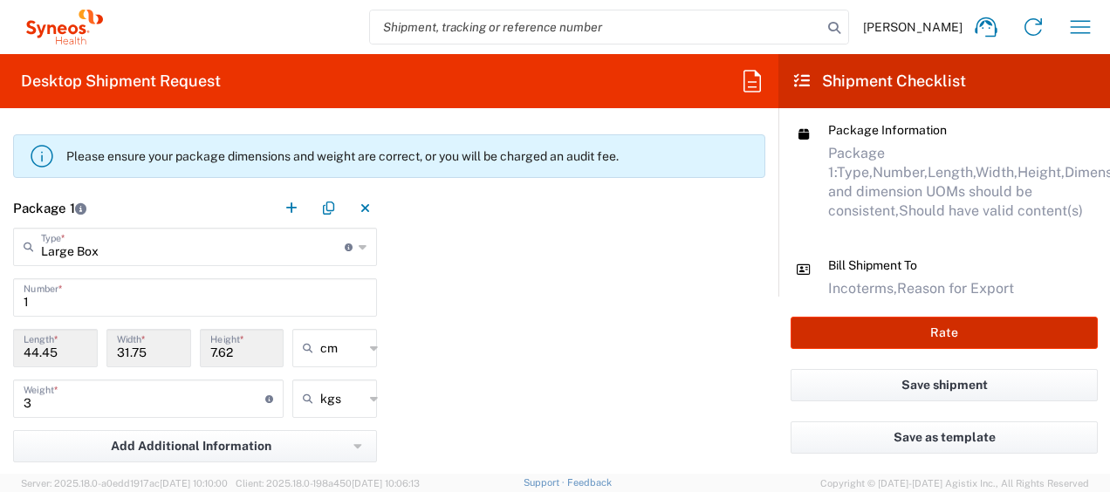
click at [867, 328] on button "Rate" at bounding box center [944, 333] width 307 height 32
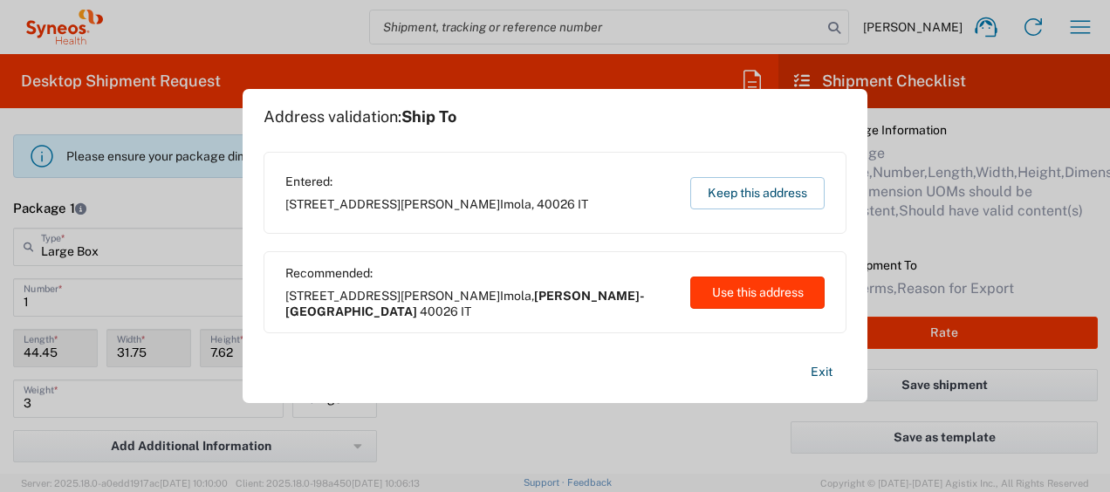
click at [723, 286] on button "Use this address" at bounding box center [757, 293] width 134 height 32
type input "[PERSON_NAME]-[GEOGRAPHIC_DATA]"
type input "[GEOGRAPHIC_DATA]"
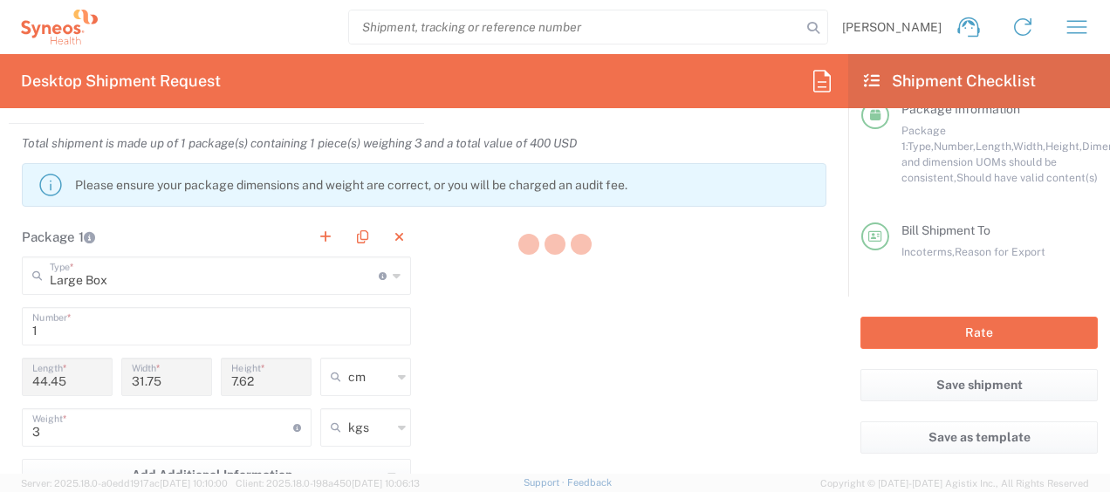
scroll to position [449, 0]
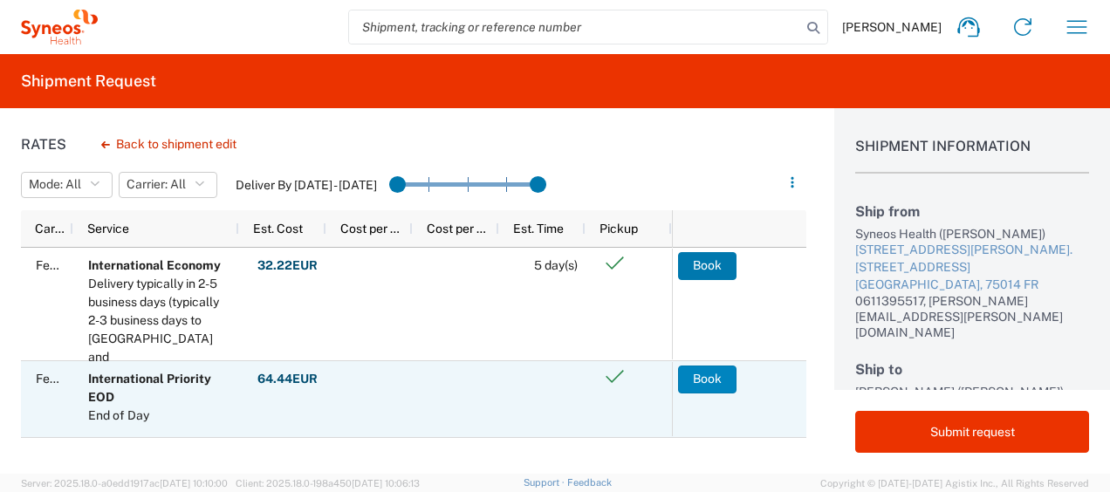
click at [694, 377] on button "Book" at bounding box center [707, 380] width 58 height 28
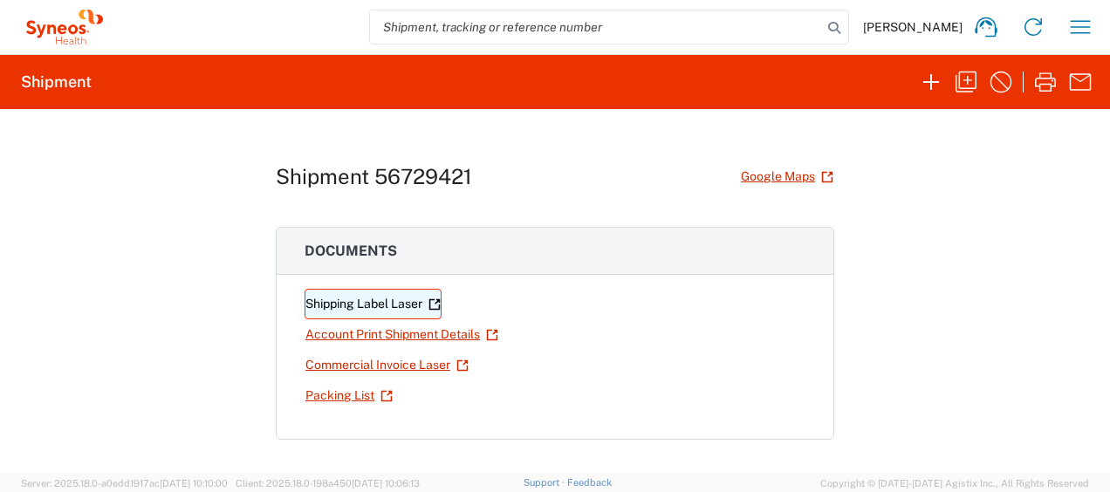
click at [372, 309] on link "Shipping Label Laser" at bounding box center [373, 304] width 137 height 31
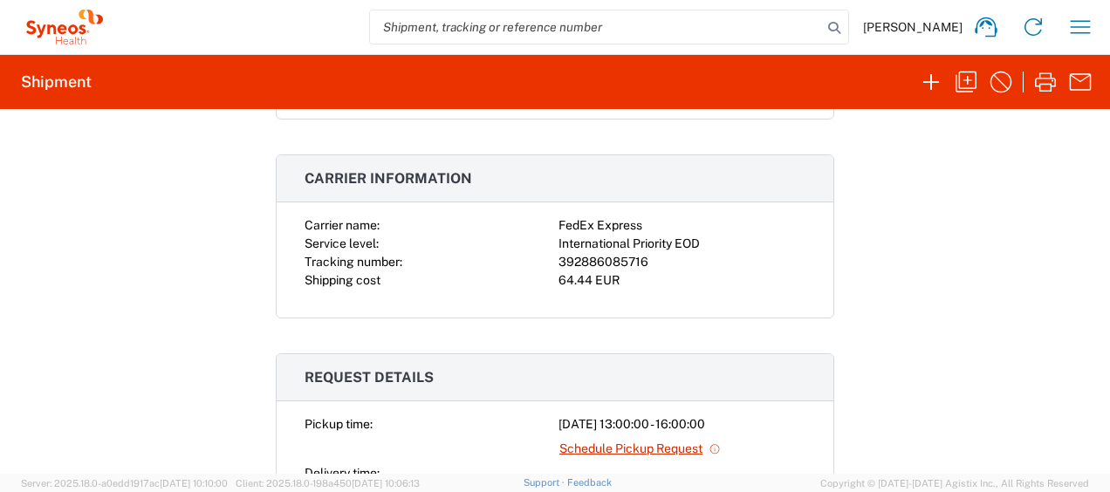
scroll to position [321, 0]
drag, startPoint x: 644, startPoint y: 263, endPoint x: 552, endPoint y: 259, distance: 91.7
click at [559, 259] on div "392886085716" at bounding box center [682, 261] width 247 height 18
copy div "392886085716"
